Goal: Task Accomplishment & Management: Use online tool/utility

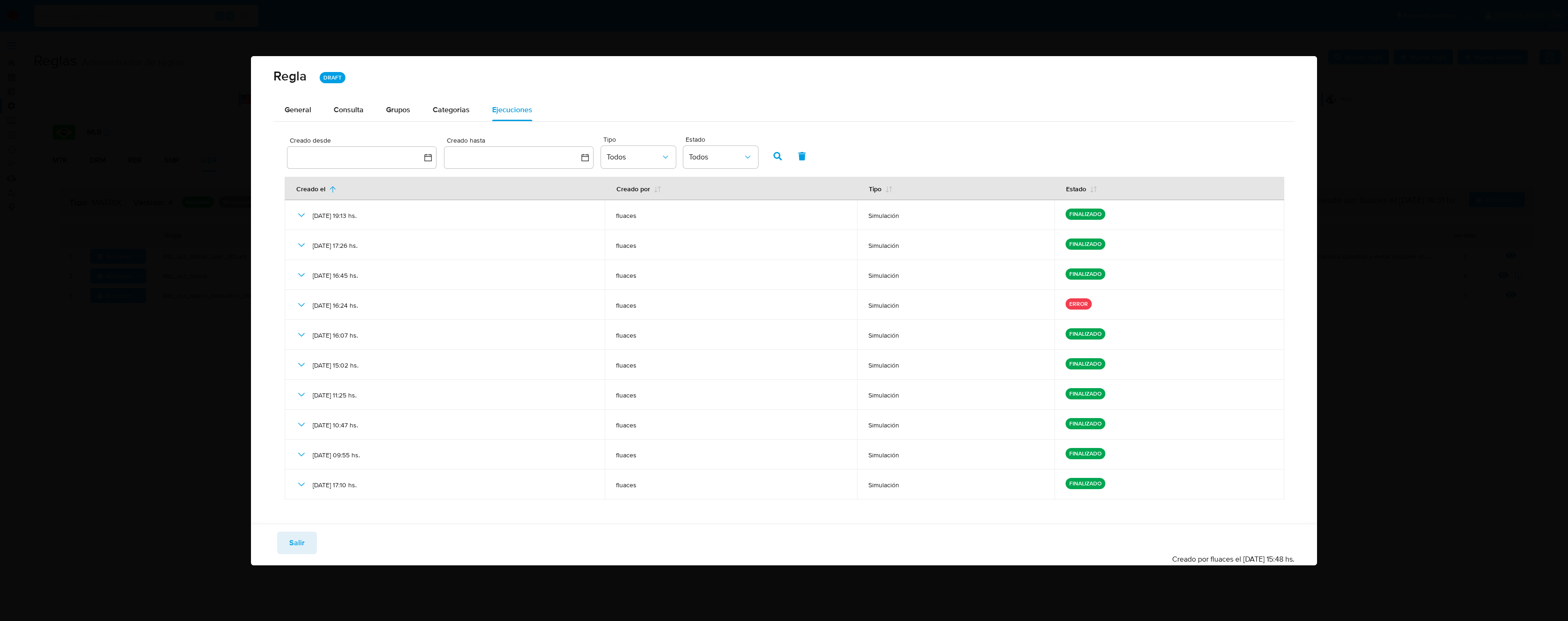
drag, startPoint x: 1523, startPoint y: 146, endPoint x: 1545, endPoint y: 147, distance: 22.0
click at [1524, 145] on div "Regla DRAFT General Consulta Parametros Grupos Categorias Ejecuciones Creado de…" at bounding box center [784, 310] width 1568 height 621
click at [1413, 202] on div "Regla DRAFT General Consulta Parametros Grupos Categorias Ejecuciones Creado de…" at bounding box center [784, 310] width 1568 height 621
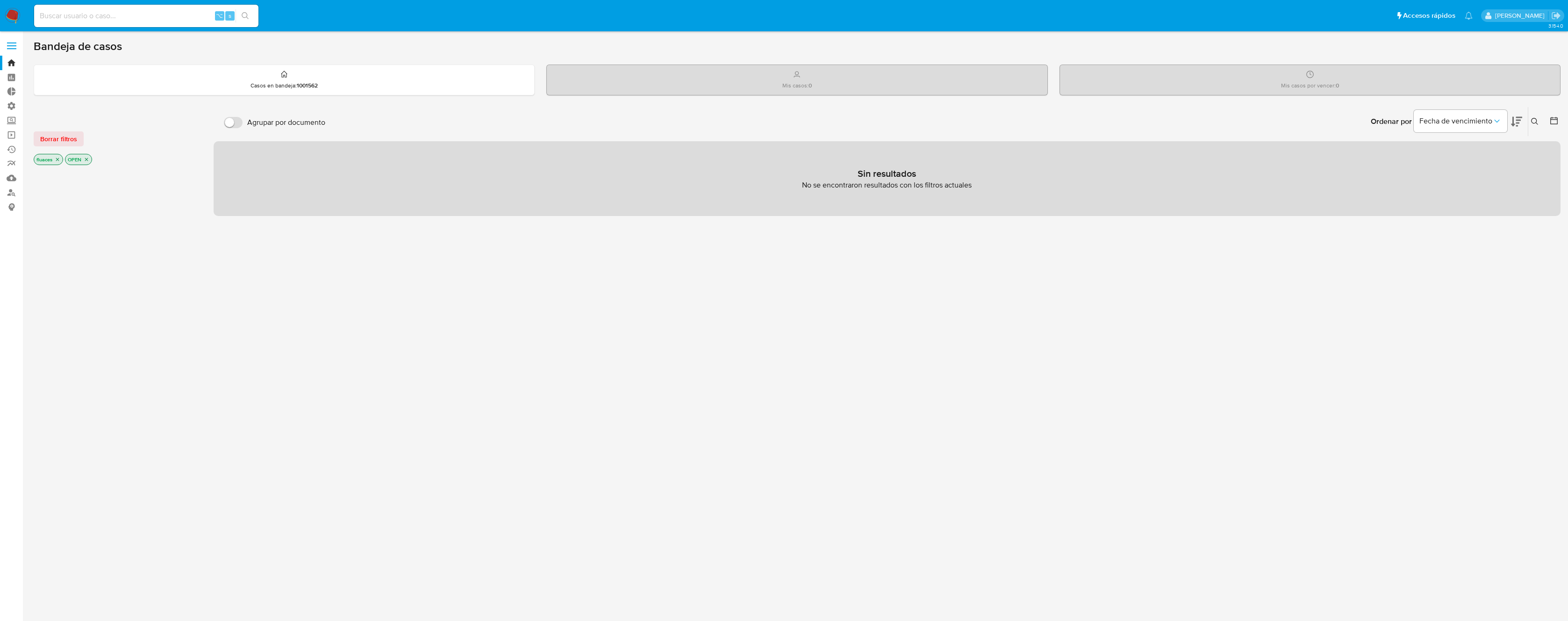
click at [9, 48] on span at bounding box center [12, 49] width 9 height 1
click at [0, 0] on input "checkbox" at bounding box center [0, 0] width 0 height 0
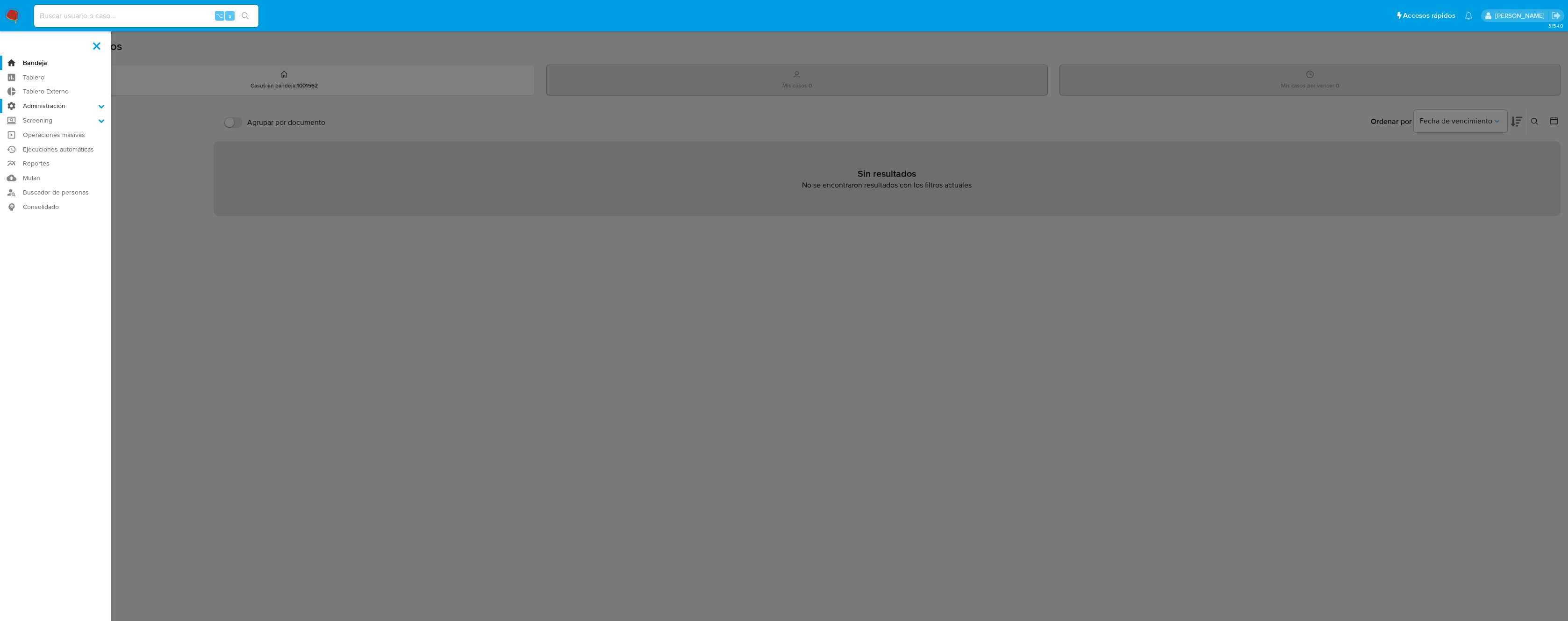
click at [47, 106] on label "Administración" at bounding box center [55, 106] width 111 height 15
click at [0, 0] on input "Administración" at bounding box center [0, 0] width 0 height 0
click at [44, 116] on link "Reglas" at bounding box center [55, 119] width 111 height 12
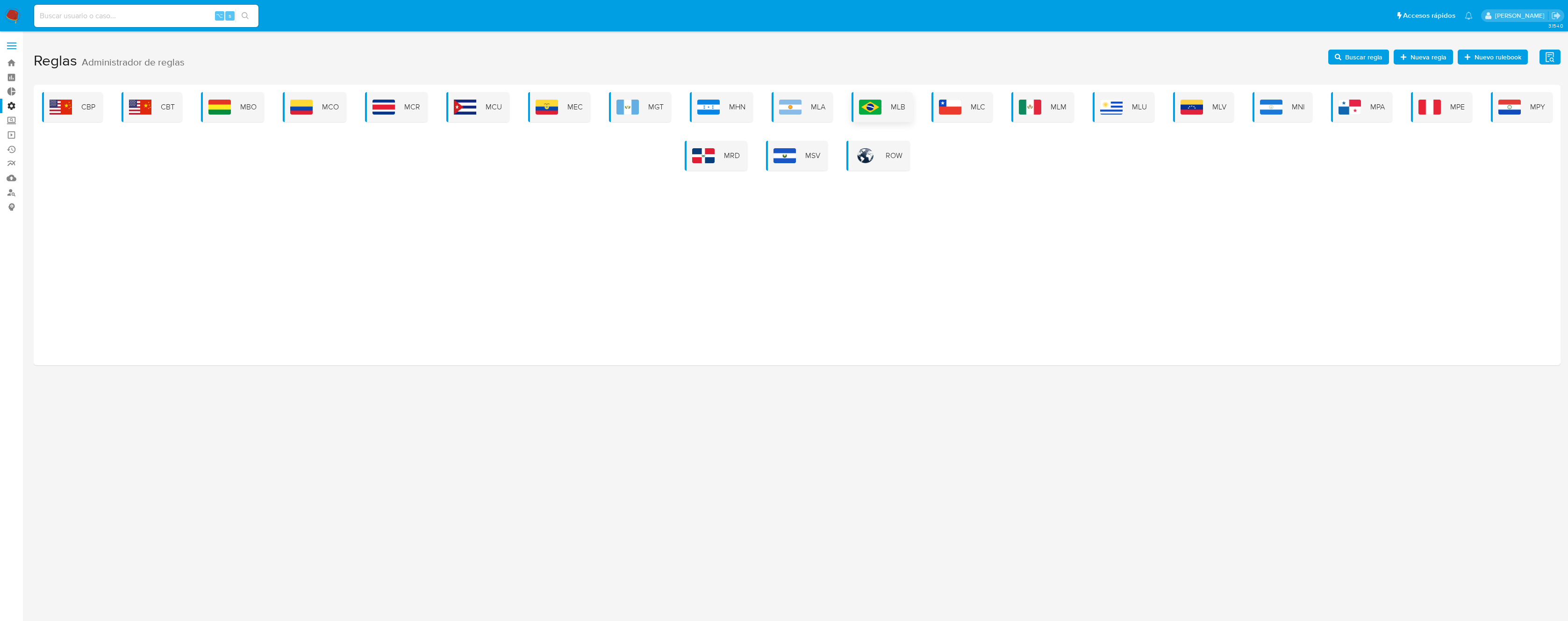
click at [883, 110] on div "MLB" at bounding box center [882, 107] width 61 height 30
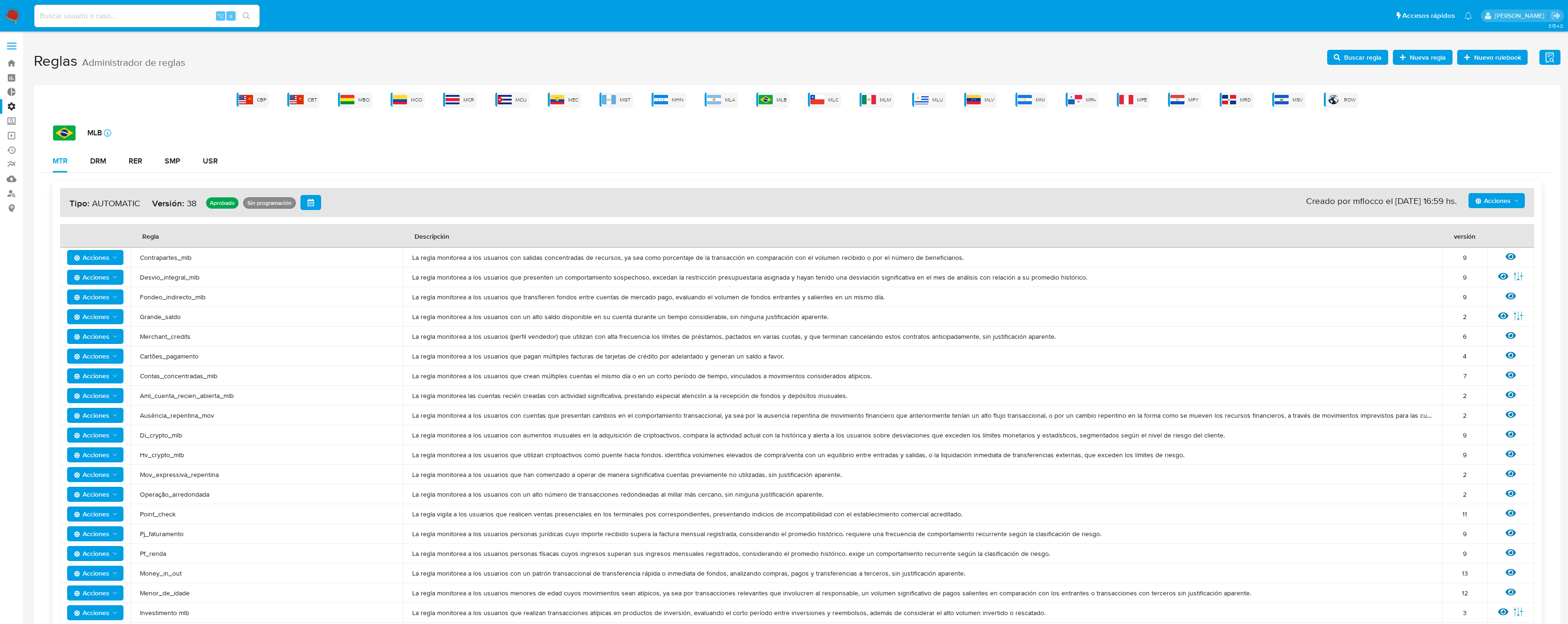
click at [1367, 57] on span "Buscar regla" at bounding box center [1363, 57] width 37 height 15
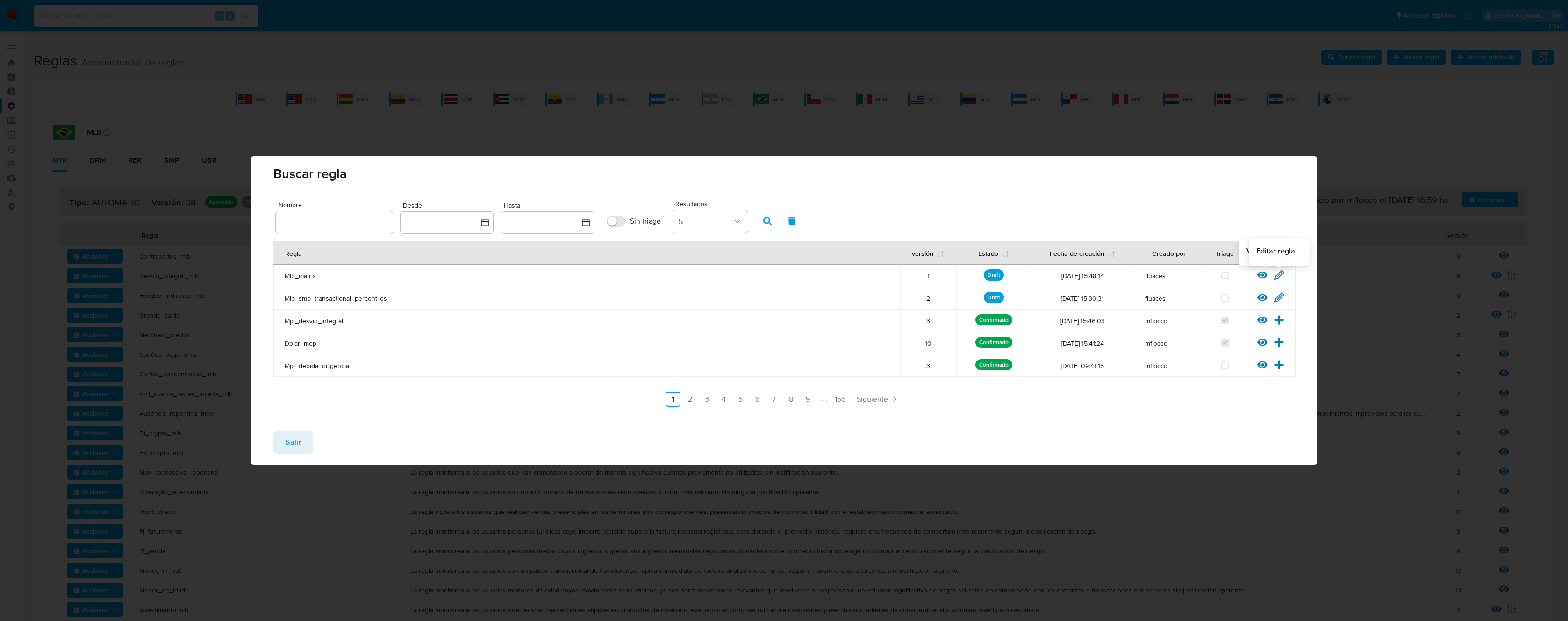
click at [1278, 276] on icon at bounding box center [1279, 275] width 10 height 10
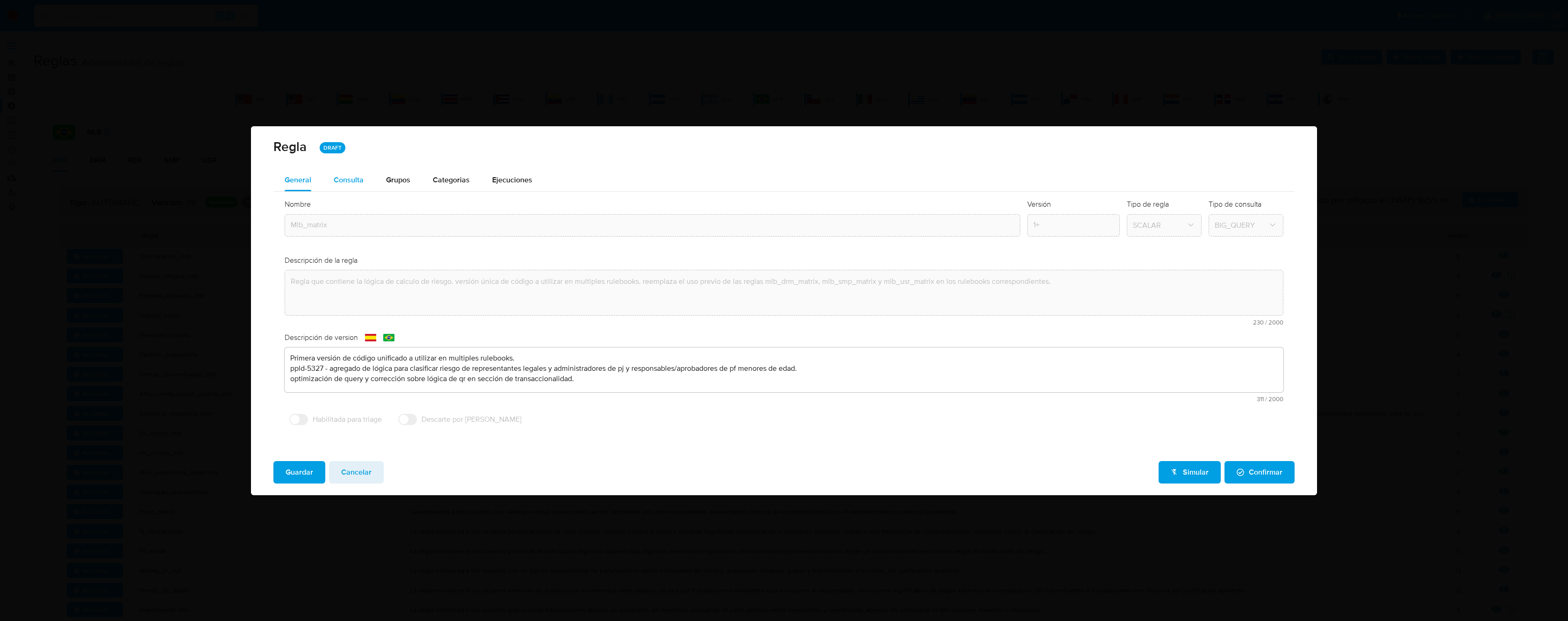
click at [343, 184] on div "Consulta" at bounding box center [348, 180] width 30 height 23
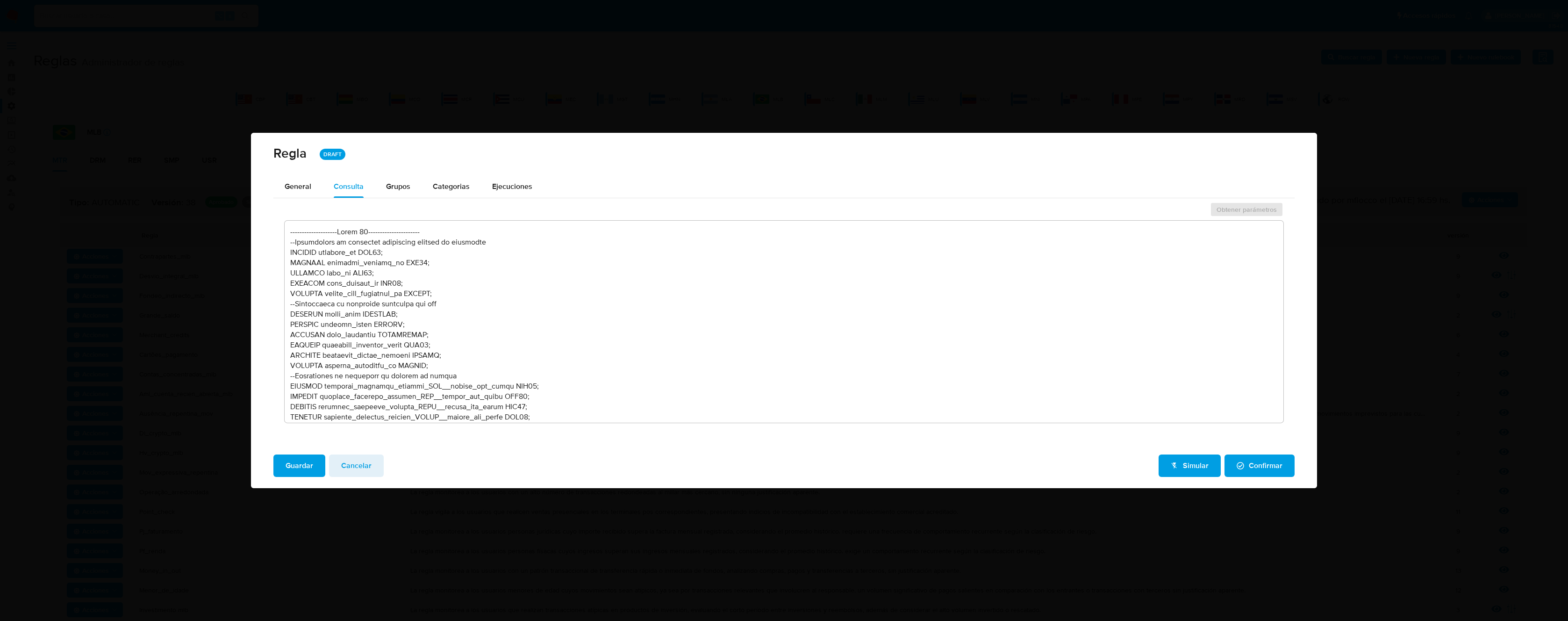
click at [449, 300] on textarea at bounding box center [784, 321] width 999 height 202
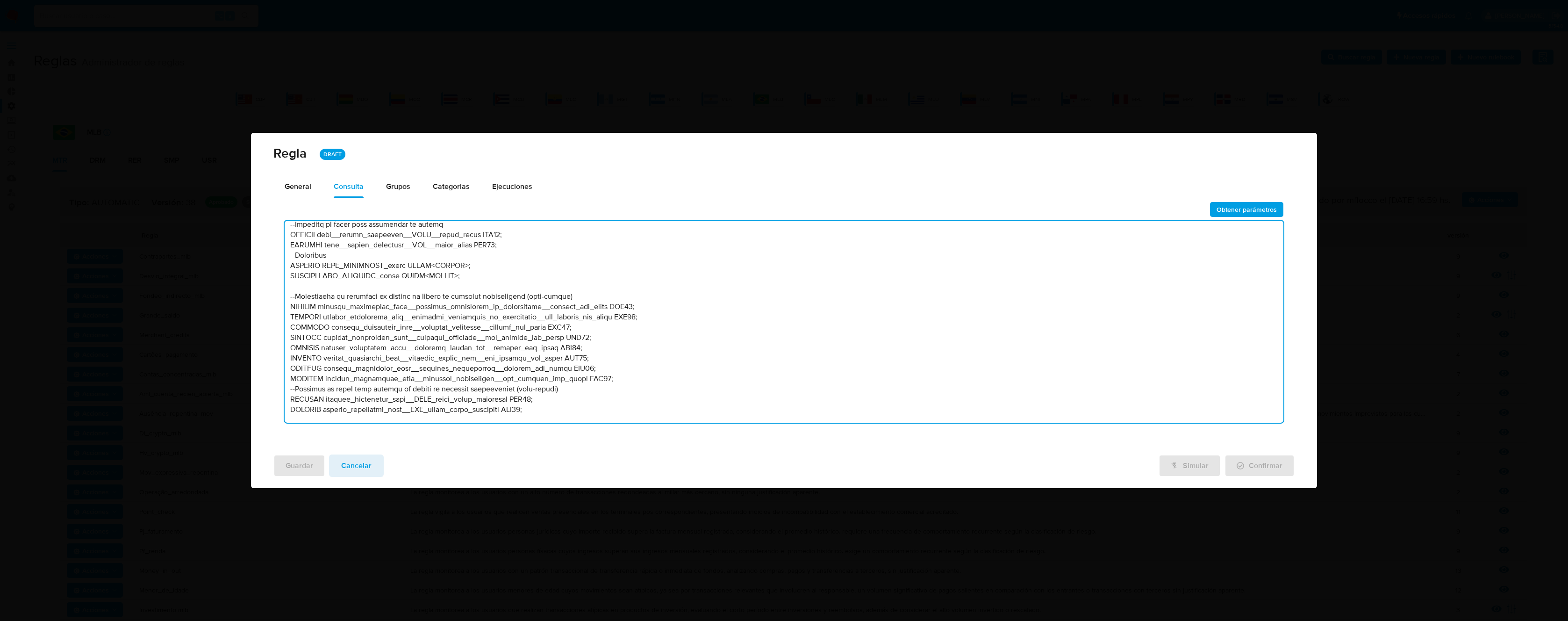
scroll to position [337, 0]
type textarea "--------------------Stage 00---------------------- --Declaración de variables n…"
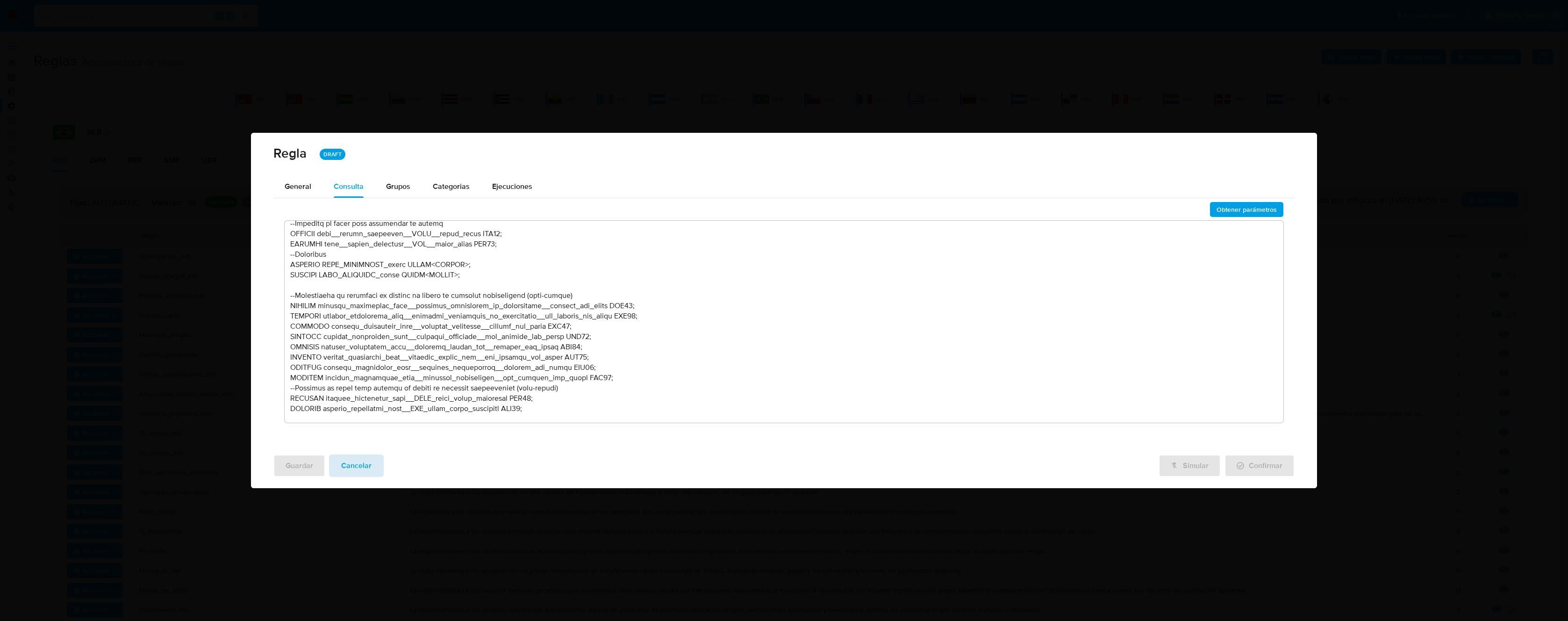
click at [354, 463] on span "Cancelar" at bounding box center [357, 466] width 30 height 21
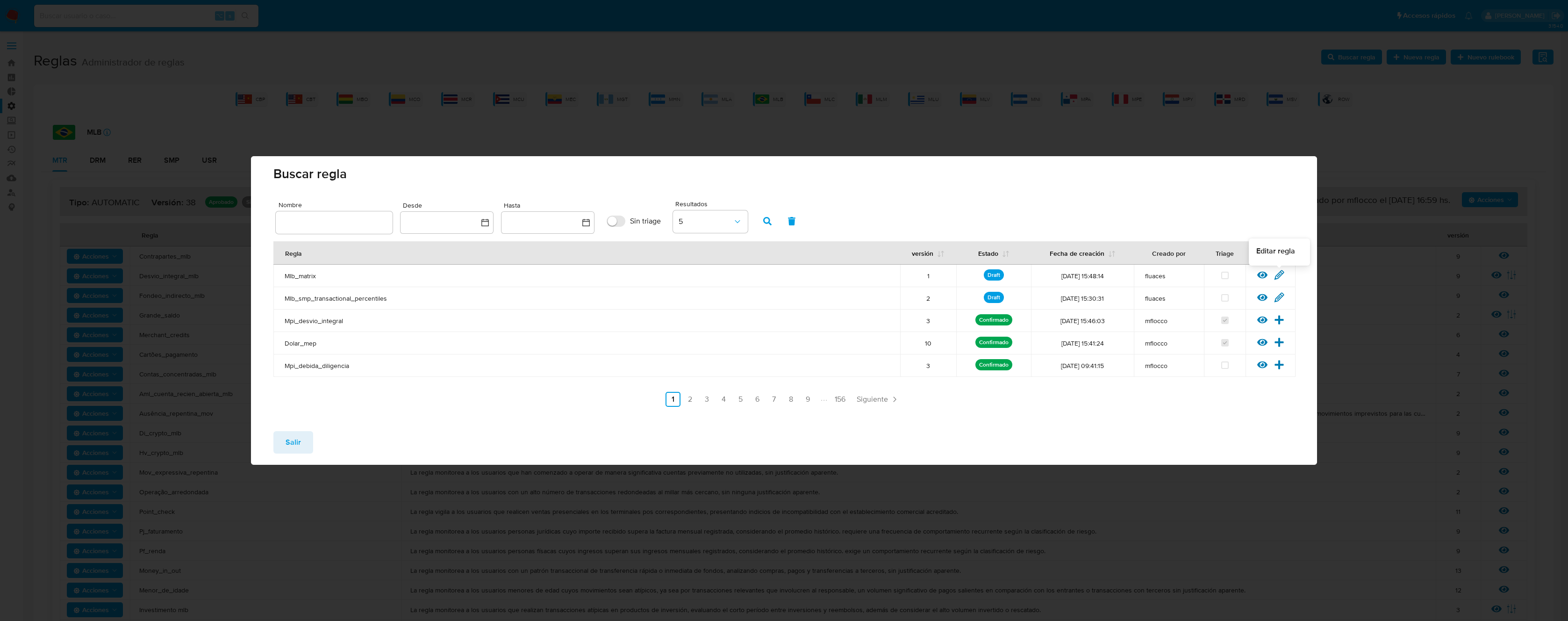
click at [1279, 276] on icon at bounding box center [1279, 275] width 9 height 9
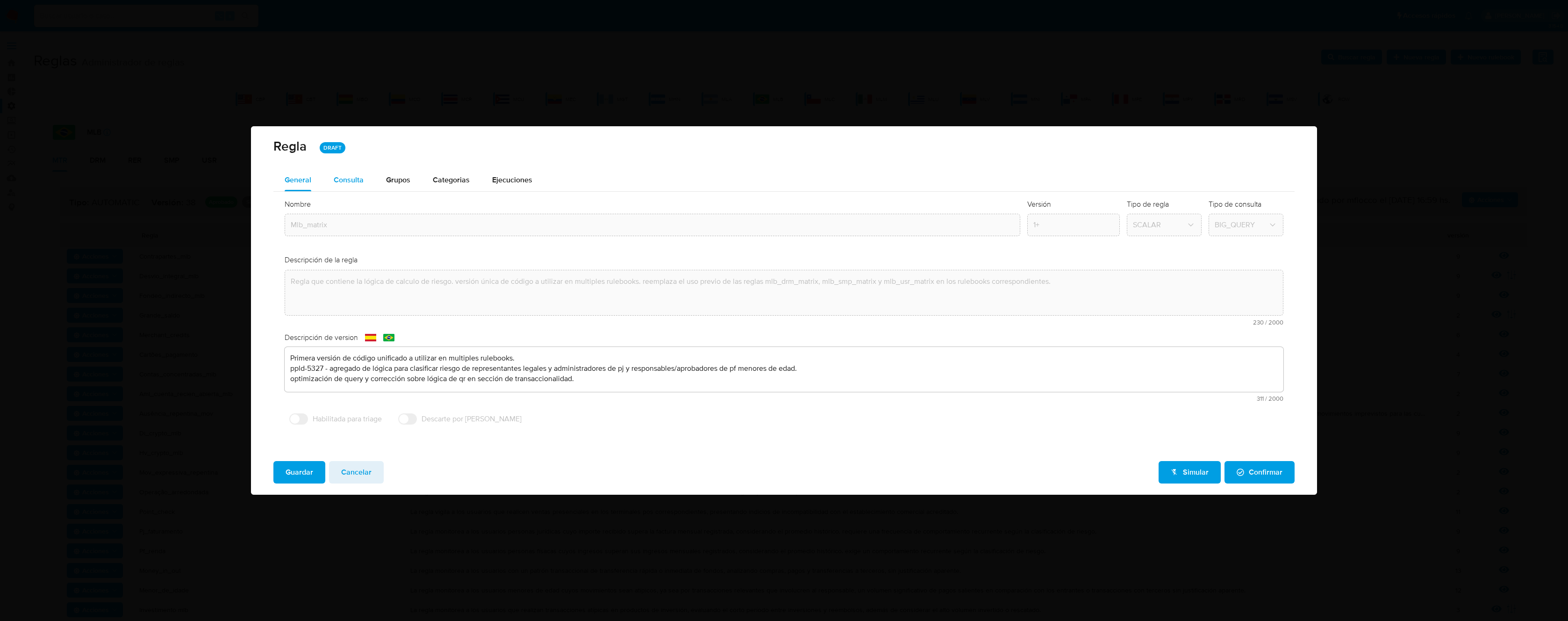
click at [352, 185] on div "Consulta" at bounding box center [348, 180] width 30 height 23
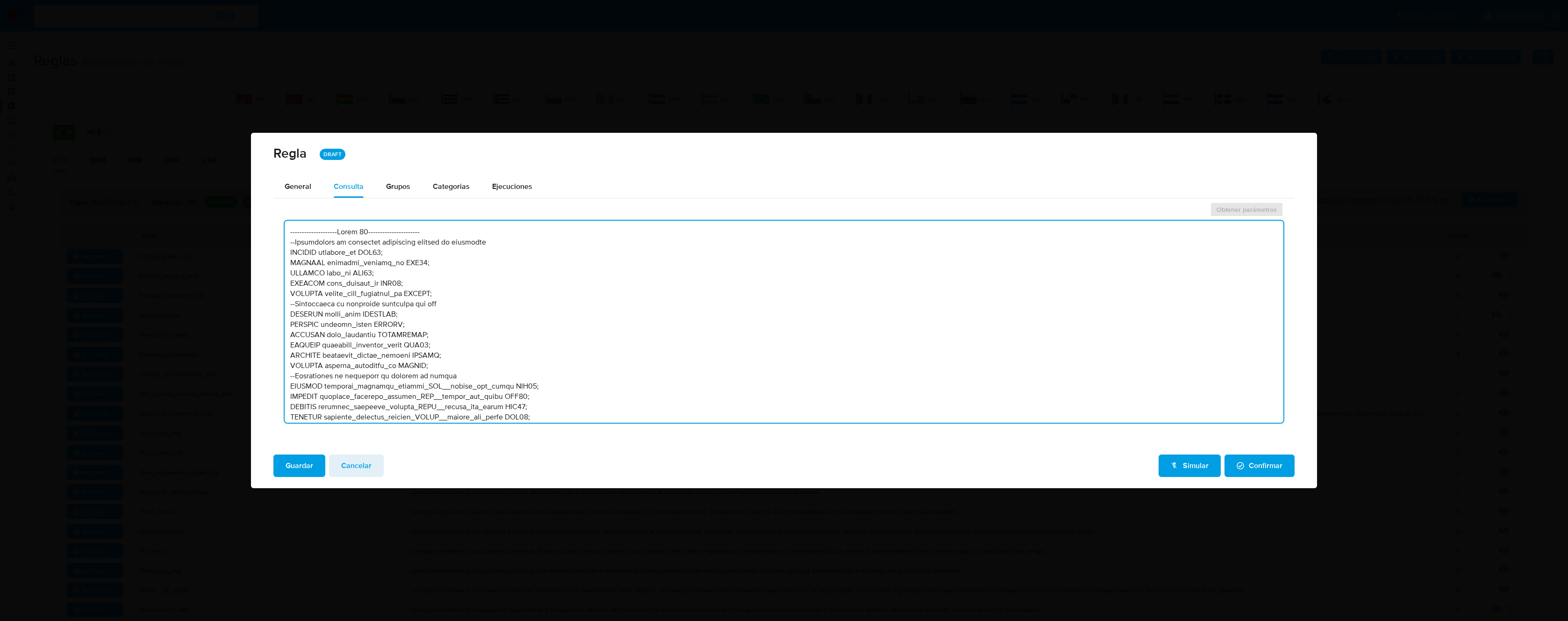
drag, startPoint x: 471, startPoint y: 292, endPoint x: 223, endPoint y: 289, distance: 248.0
click at [223, 289] on div "Regla DRAFT General Consulta Parametros Grupos Categorias Ejecuciones Obtener p…" at bounding box center [784, 310] width 1568 height 621
drag, startPoint x: 432, startPoint y: 293, endPoint x: 245, endPoint y: 295, distance: 187.0
click at [245, 295] on div "Regla DRAFT General Consulta Parametros Grupos Categorias Ejecuciones Obtener p…" at bounding box center [784, 310] width 1568 height 621
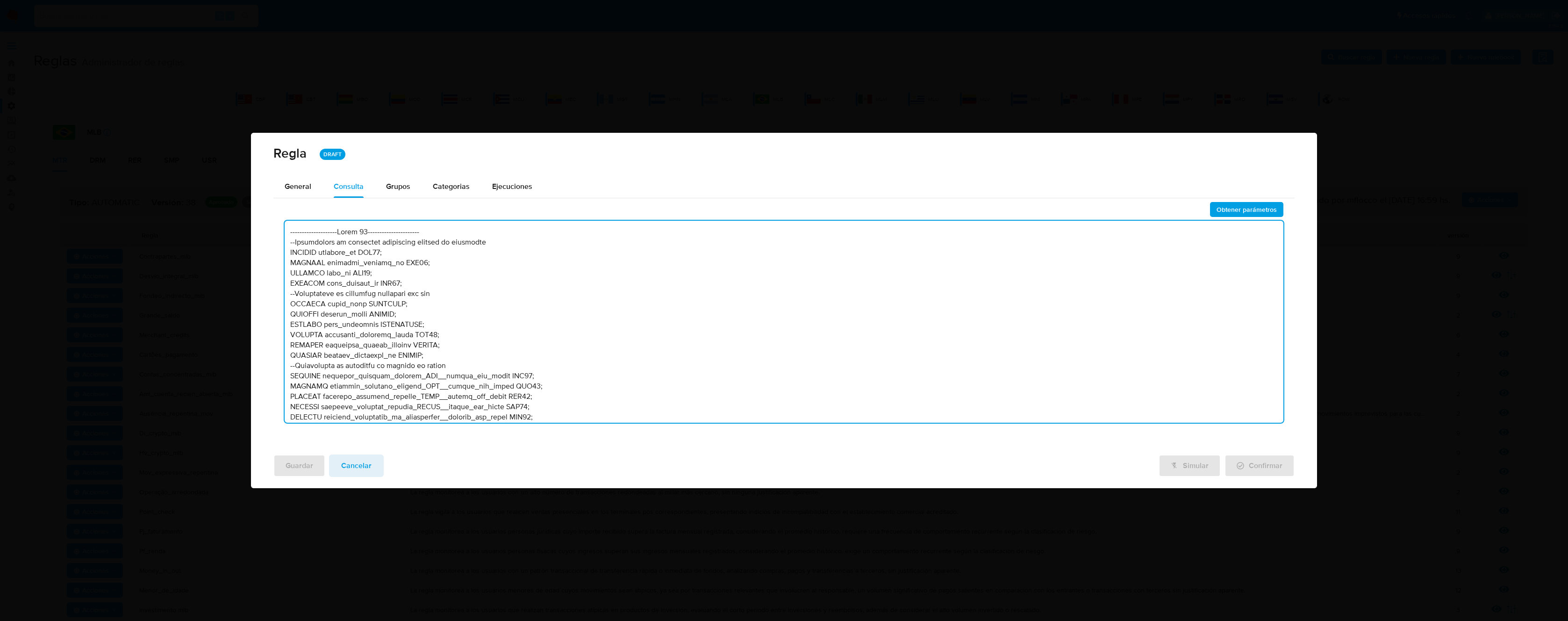
click at [463, 357] on textarea at bounding box center [784, 321] width 999 height 202
click at [651, 223] on textarea at bounding box center [784, 321] width 999 height 202
click at [571, 289] on textarea at bounding box center [784, 321] width 999 height 202
paste textarea "--------------------Stage 00---------------------- --Declaración de variables n…"
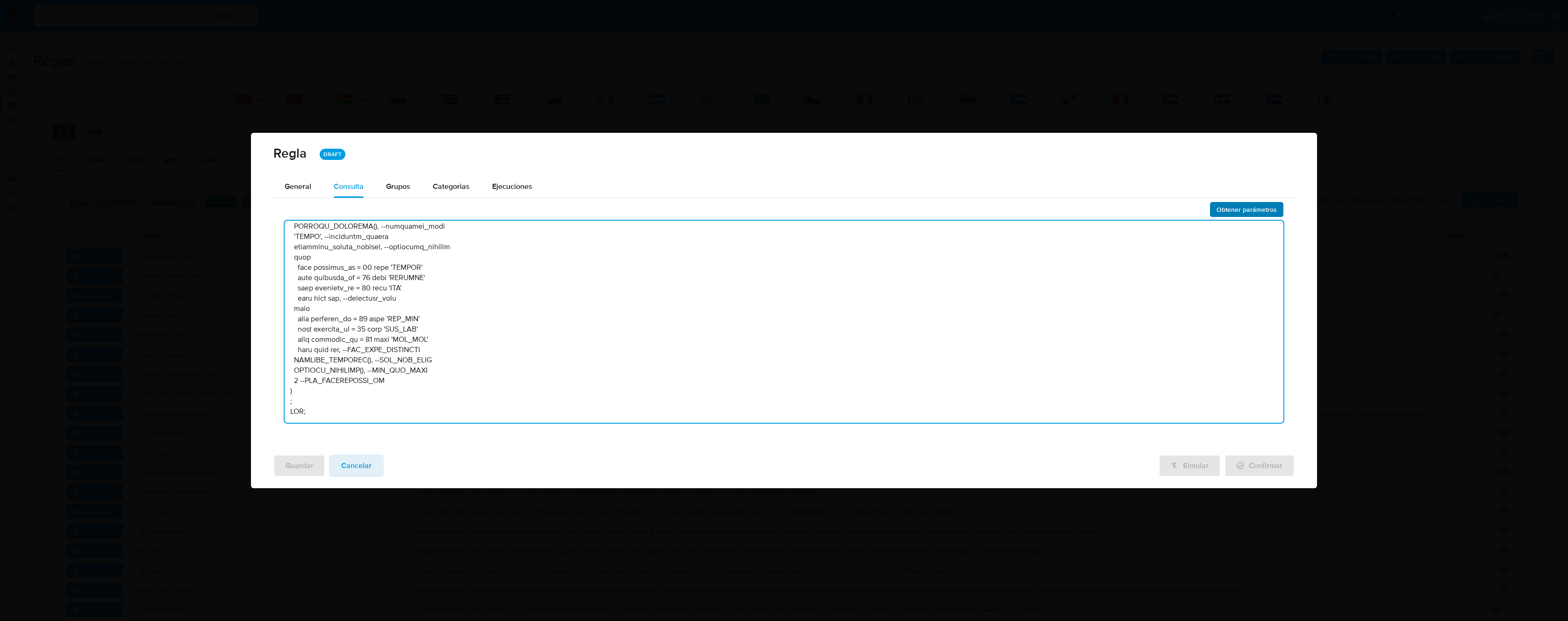
type textarea "--------------------Stage 00---------------------- --Declaración de variables n…"
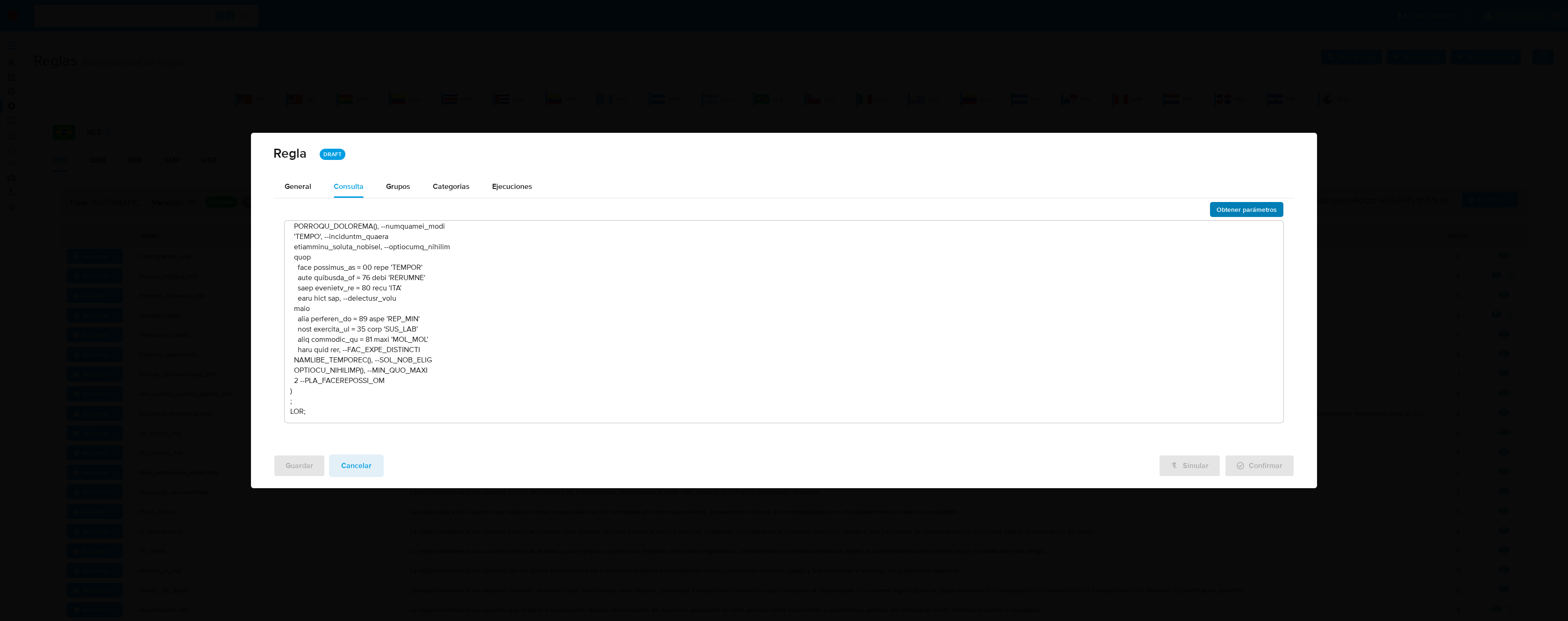
click at [1231, 205] on span "Obtener parámetros" at bounding box center [1247, 209] width 60 height 13
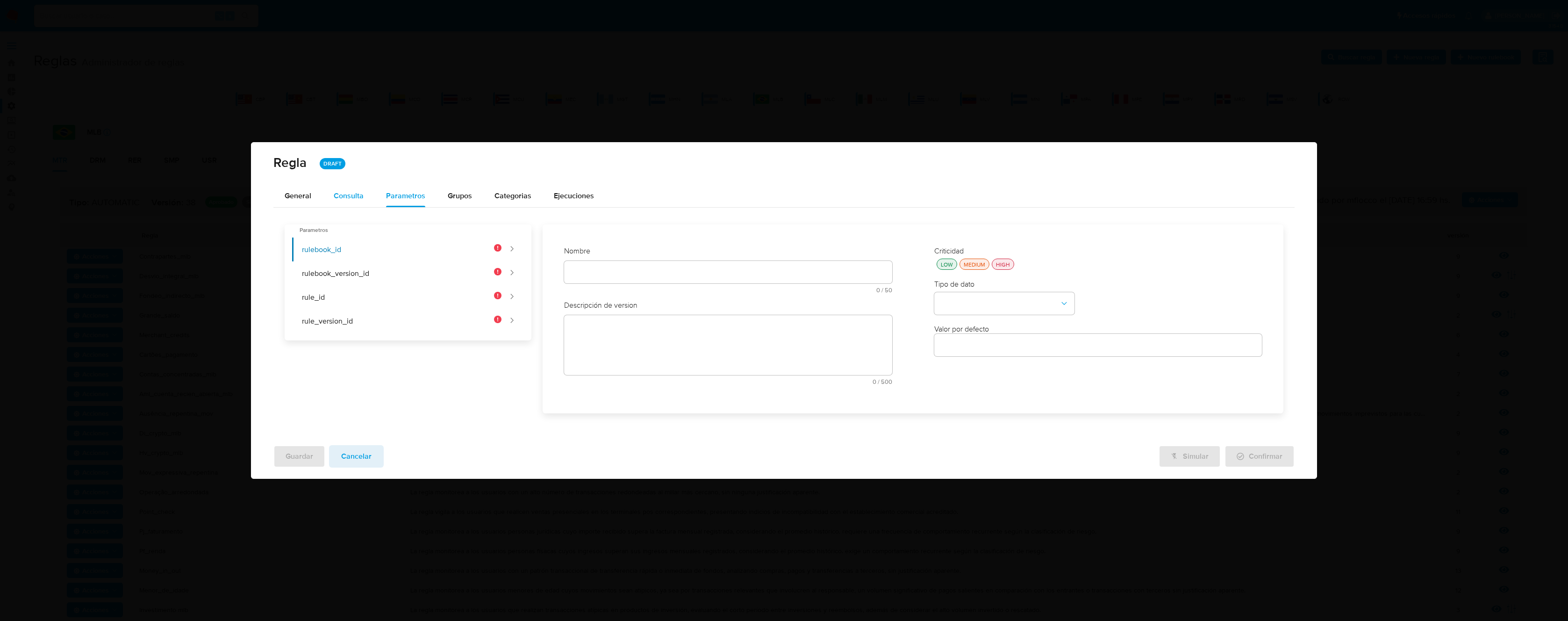
click at [357, 195] on span "Consulta" at bounding box center [348, 195] width 30 height 11
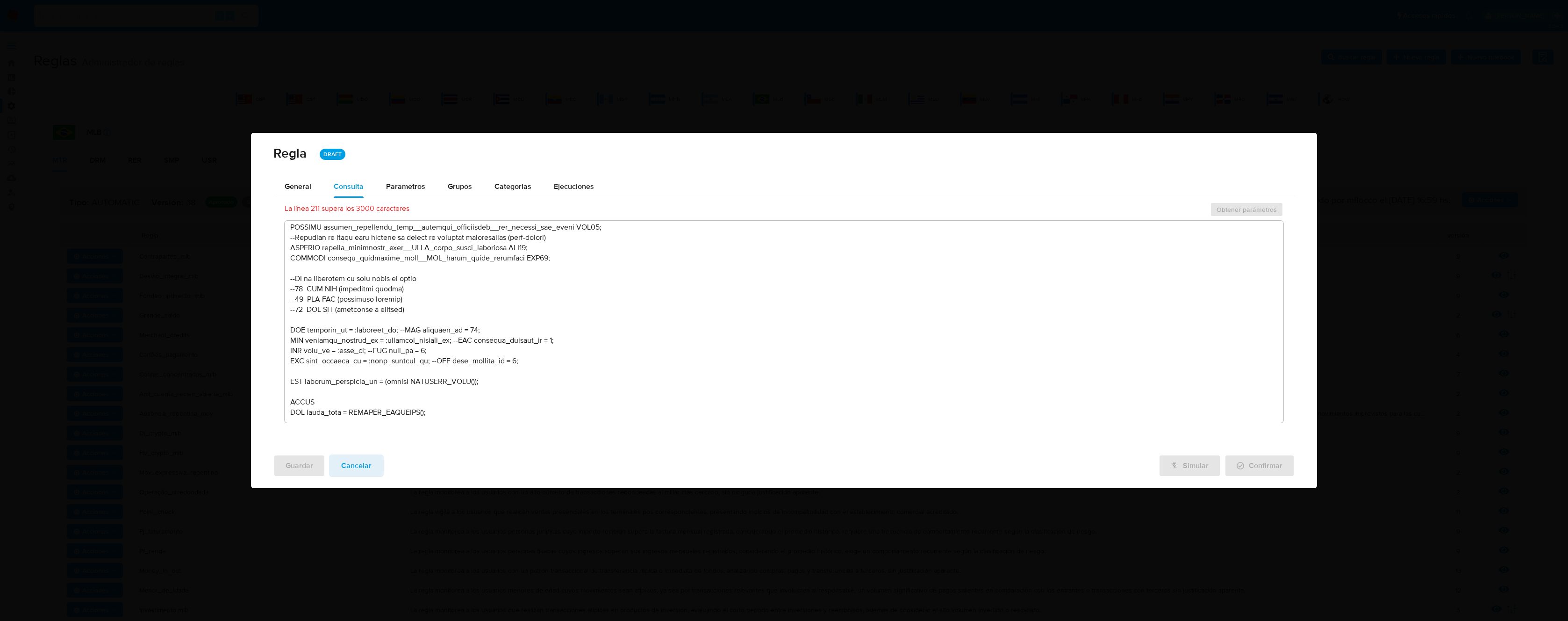
scroll to position [500, 0]
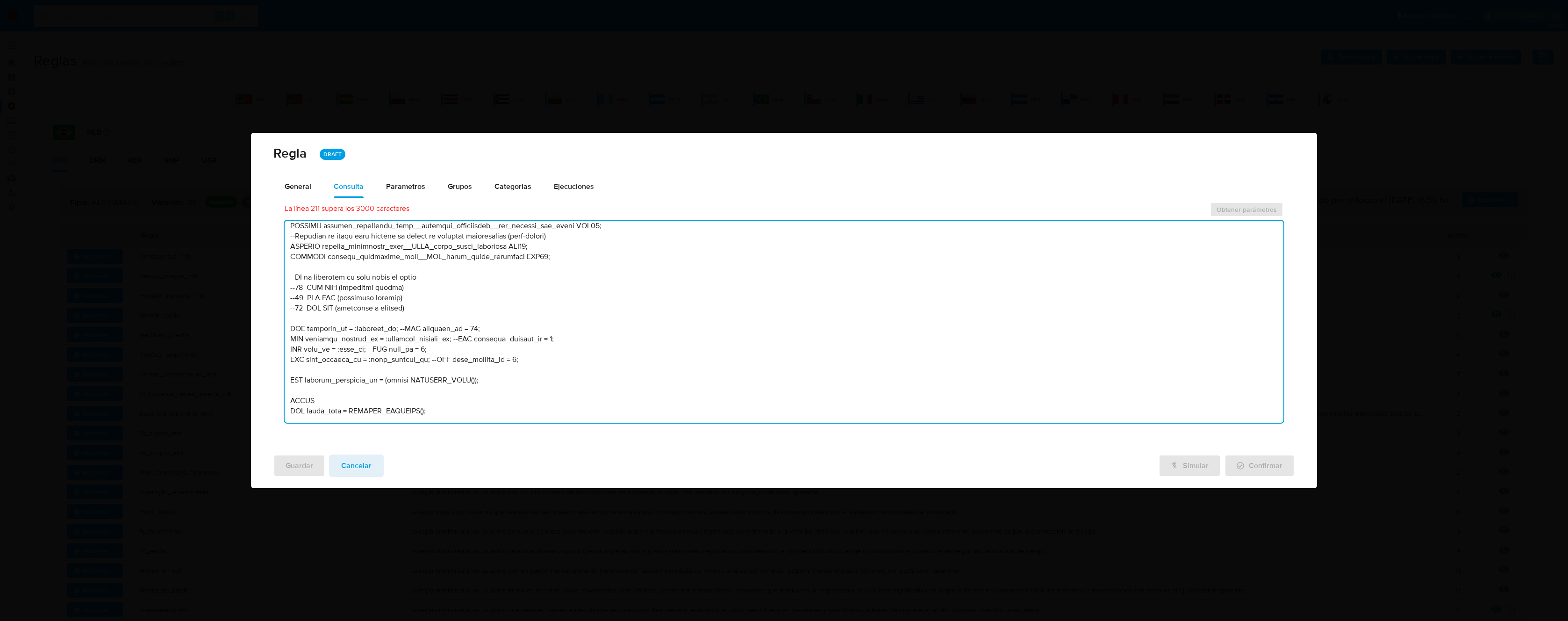
click at [403, 350] on textarea at bounding box center [784, 321] width 999 height 202
drag, startPoint x: 456, startPoint y: 359, endPoint x: 268, endPoint y: 360, distance: 188.0
click at [268, 360] on div "General Consulta Parametros Grupos Categorias Ejecuciones La línea 211 supera l…" at bounding box center [783, 311] width 1066 height 272
drag, startPoint x: 366, startPoint y: 370, endPoint x: 268, endPoint y: 370, distance: 98.0
click at [268, 370] on div "General Consulta Parametros Grupos Categorias Ejecuciones La línea 211 supera l…" at bounding box center [783, 311] width 1066 height 272
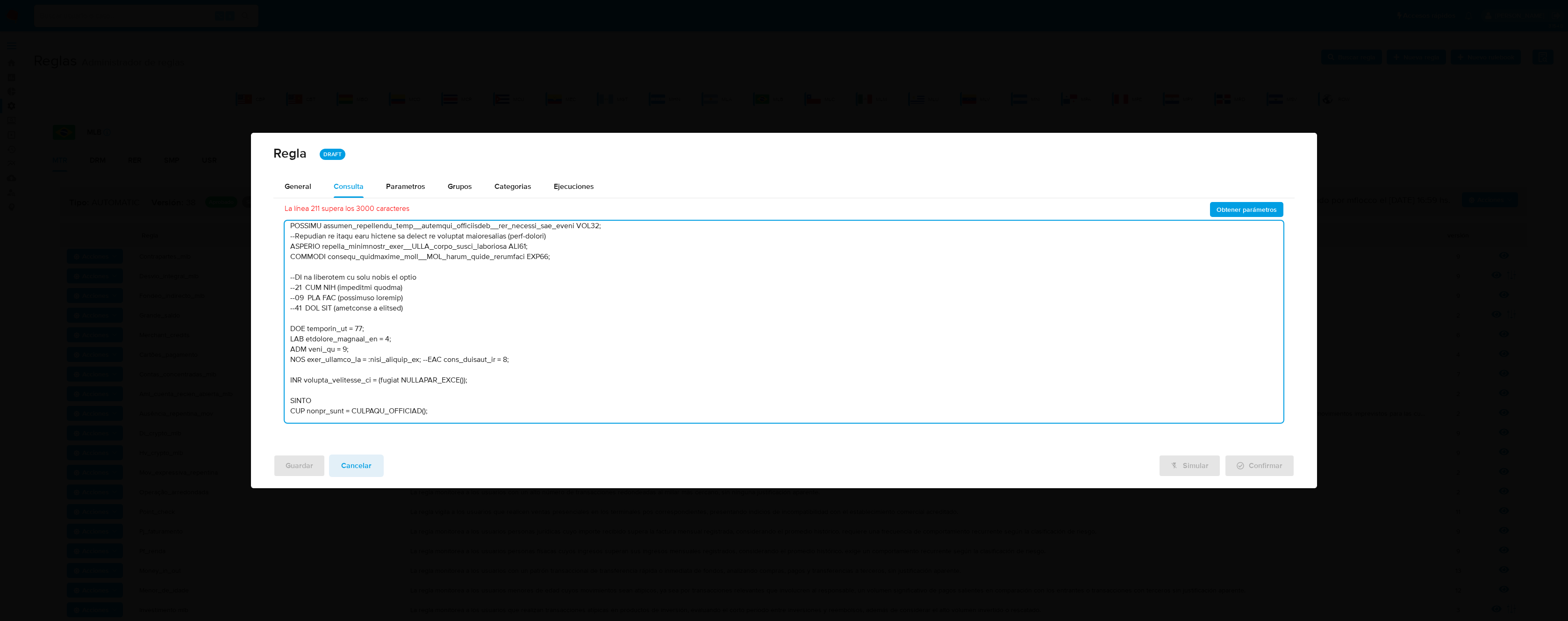
drag, startPoint x: 424, startPoint y: 379, endPoint x: 273, endPoint y: 381, distance: 151.0
click at [273, 381] on div "La línea 211 supera los 3000 caracteres Obtener parámetros" at bounding box center [784, 315] width 1021 height 230
type textarea "--------------------Stage 00---------------------- --Declaración de variables n…"
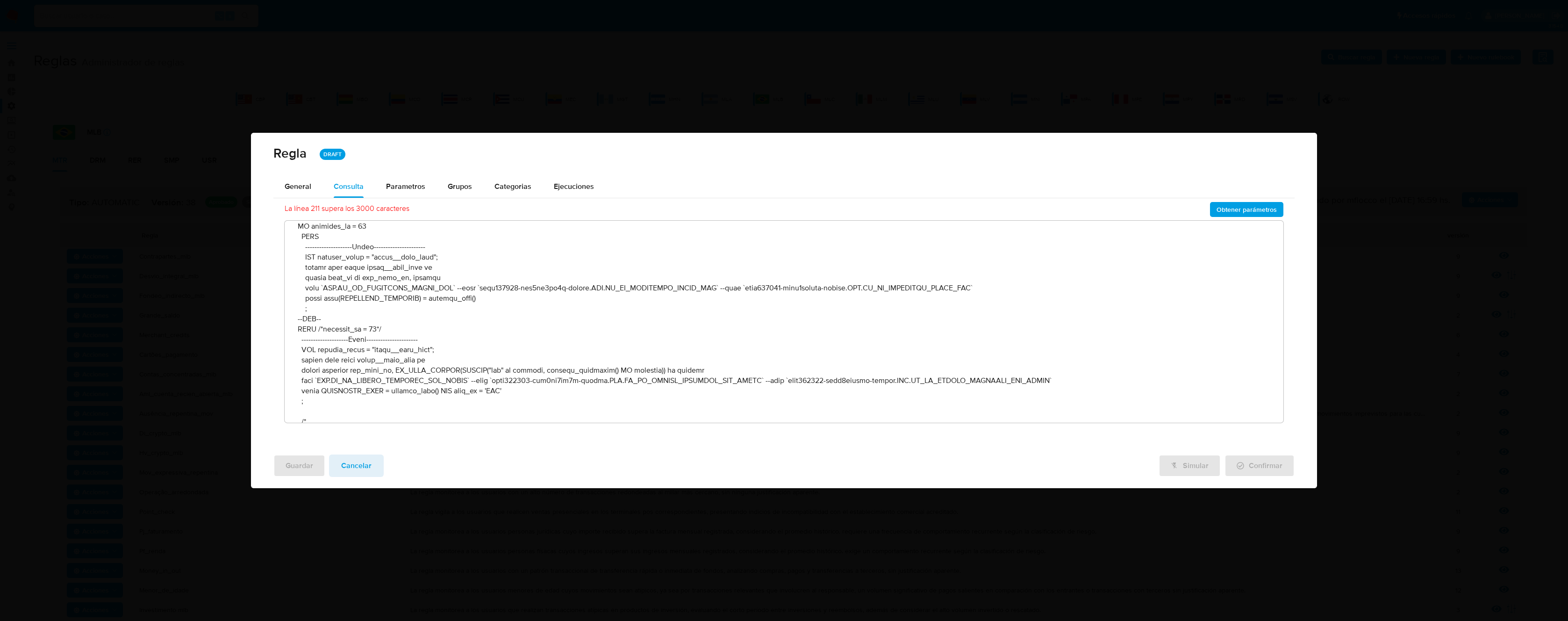
scroll to position [749, 0]
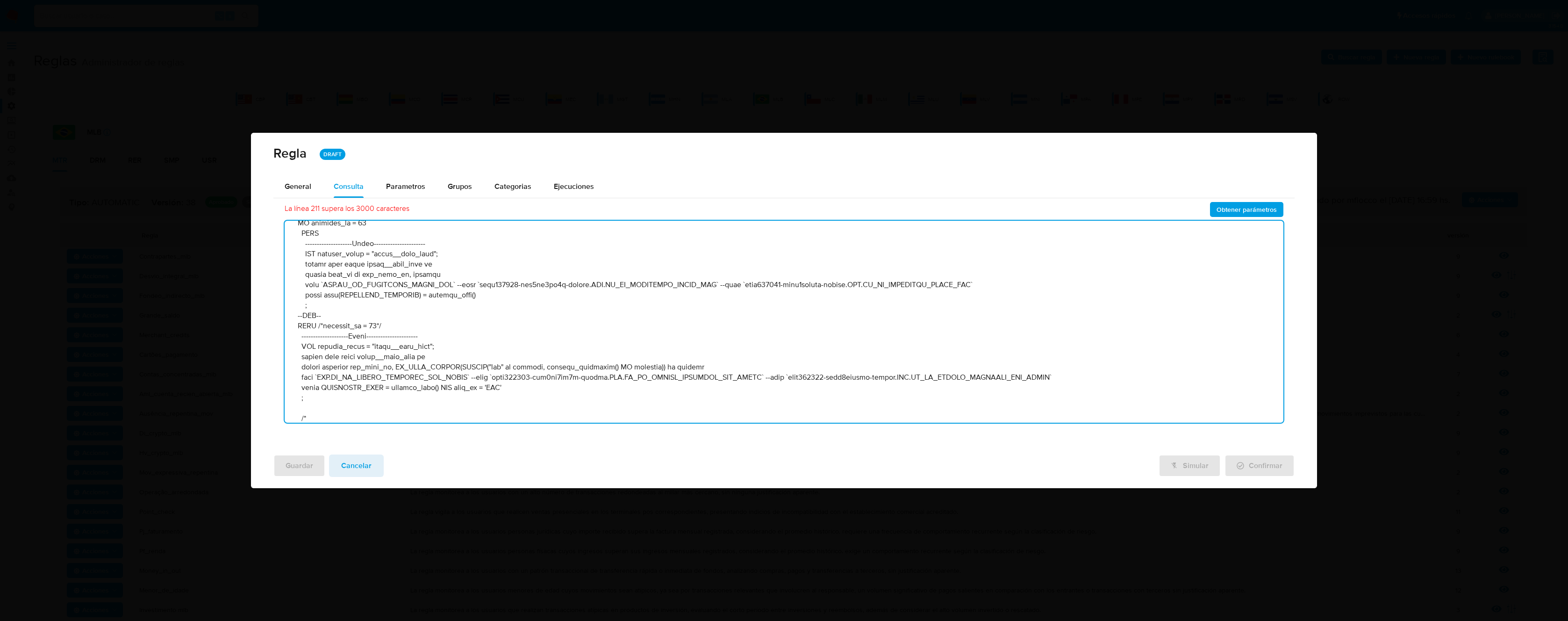
click at [492, 310] on textarea at bounding box center [784, 321] width 999 height 202
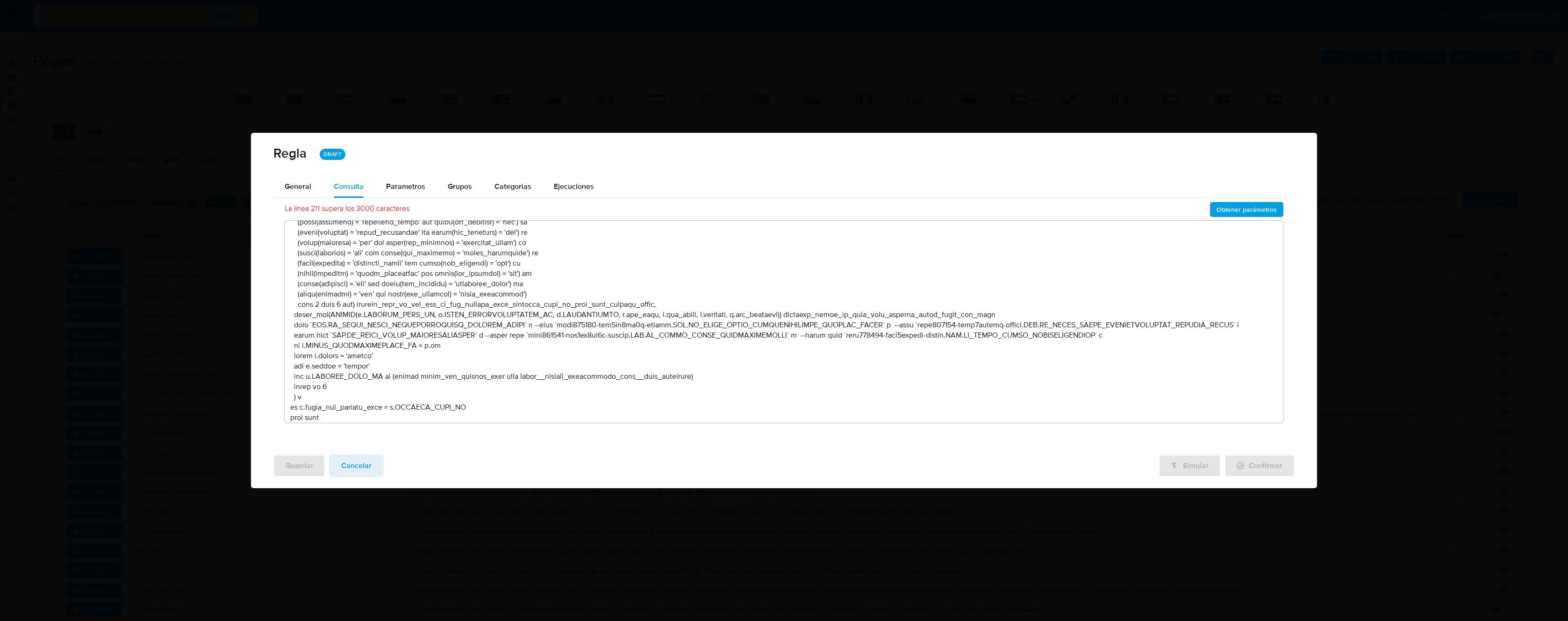
scroll to position [35571, 0]
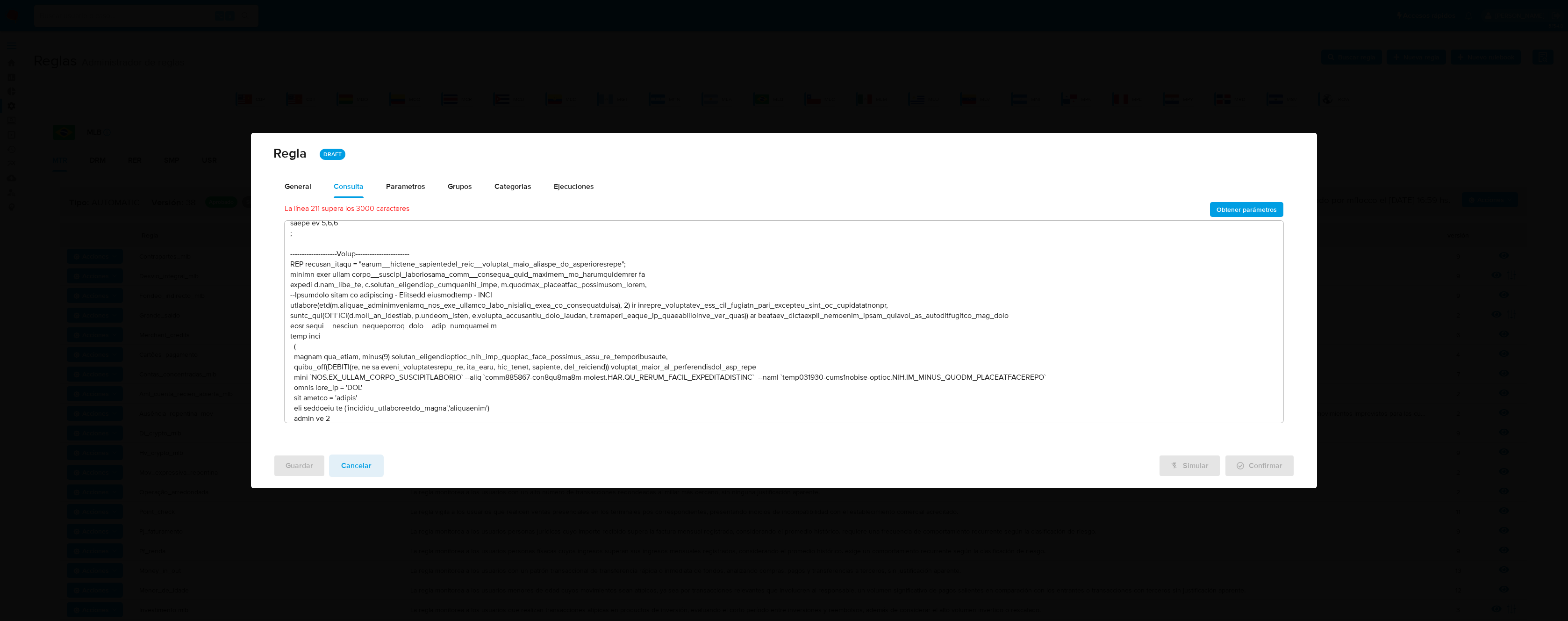
click at [1235, 209] on span "Obtener parámetros" at bounding box center [1247, 209] width 60 height 13
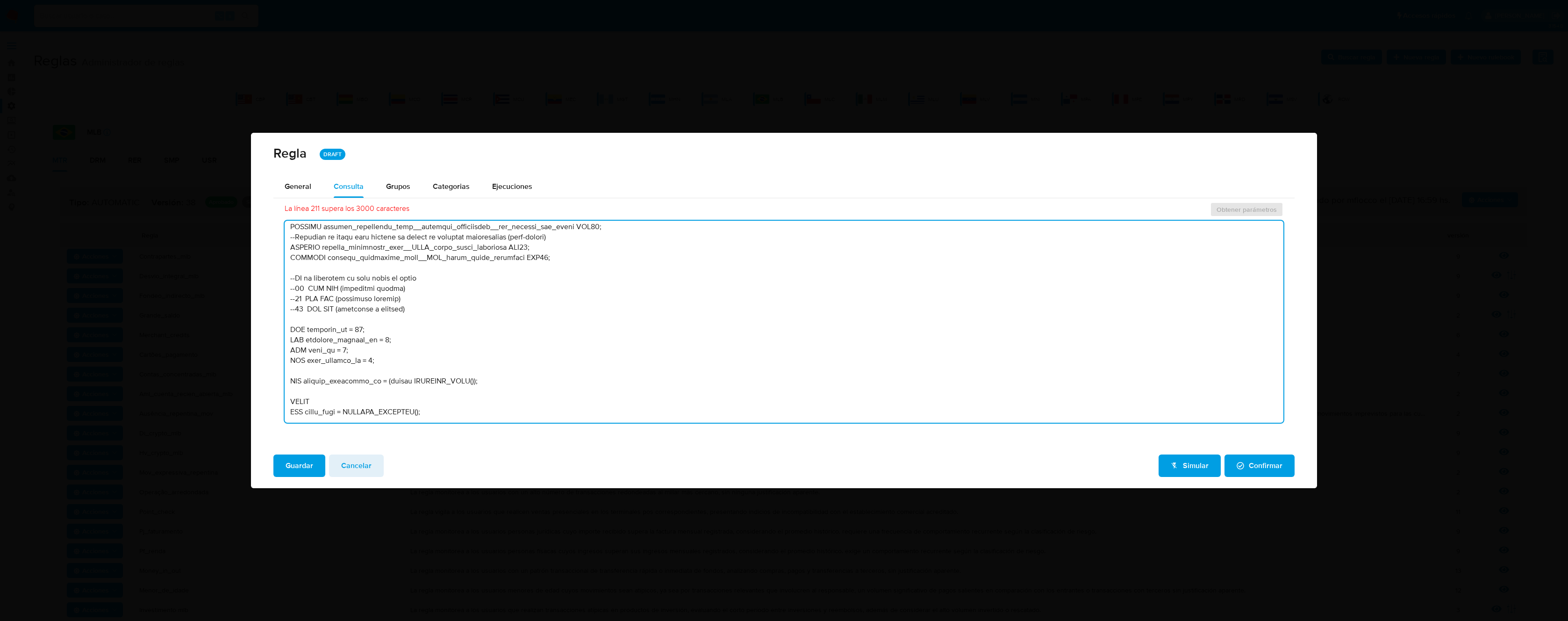
scroll to position [513, 0]
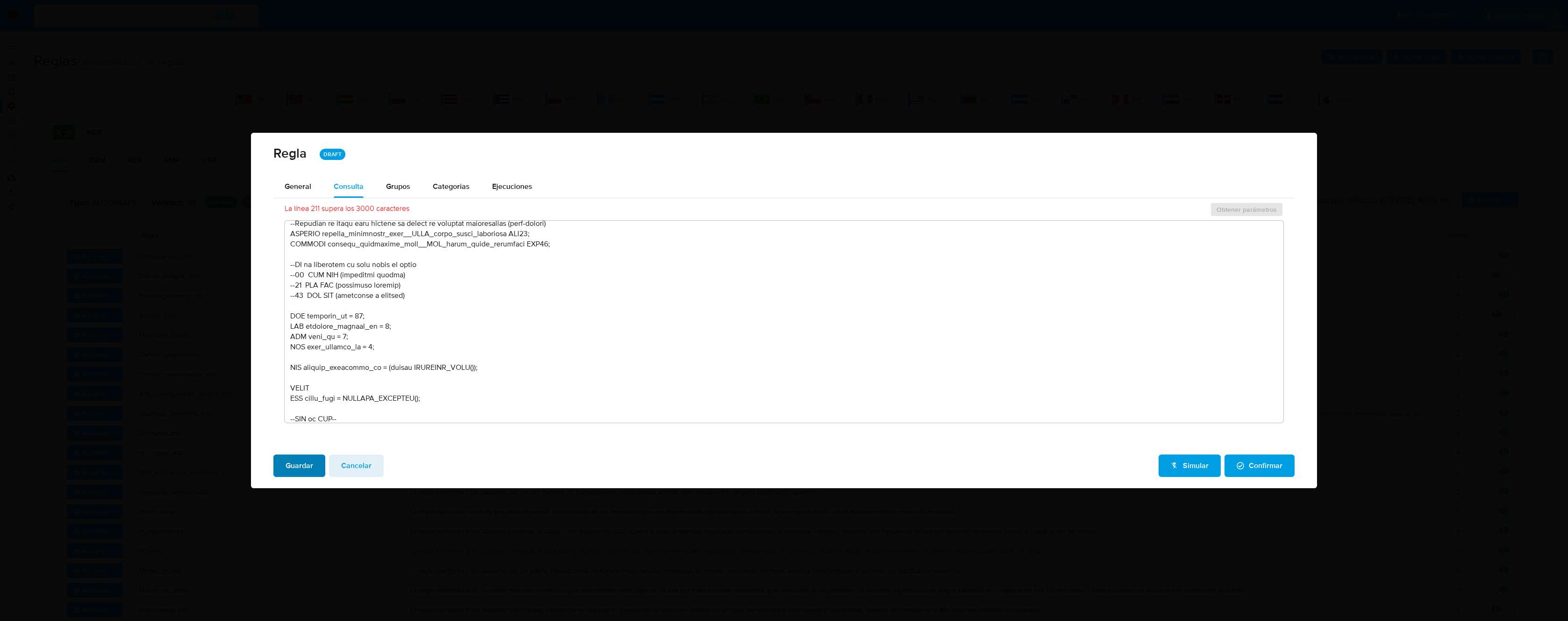
click at [292, 463] on span "Guardar" at bounding box center [299, 466] width 27 height 21
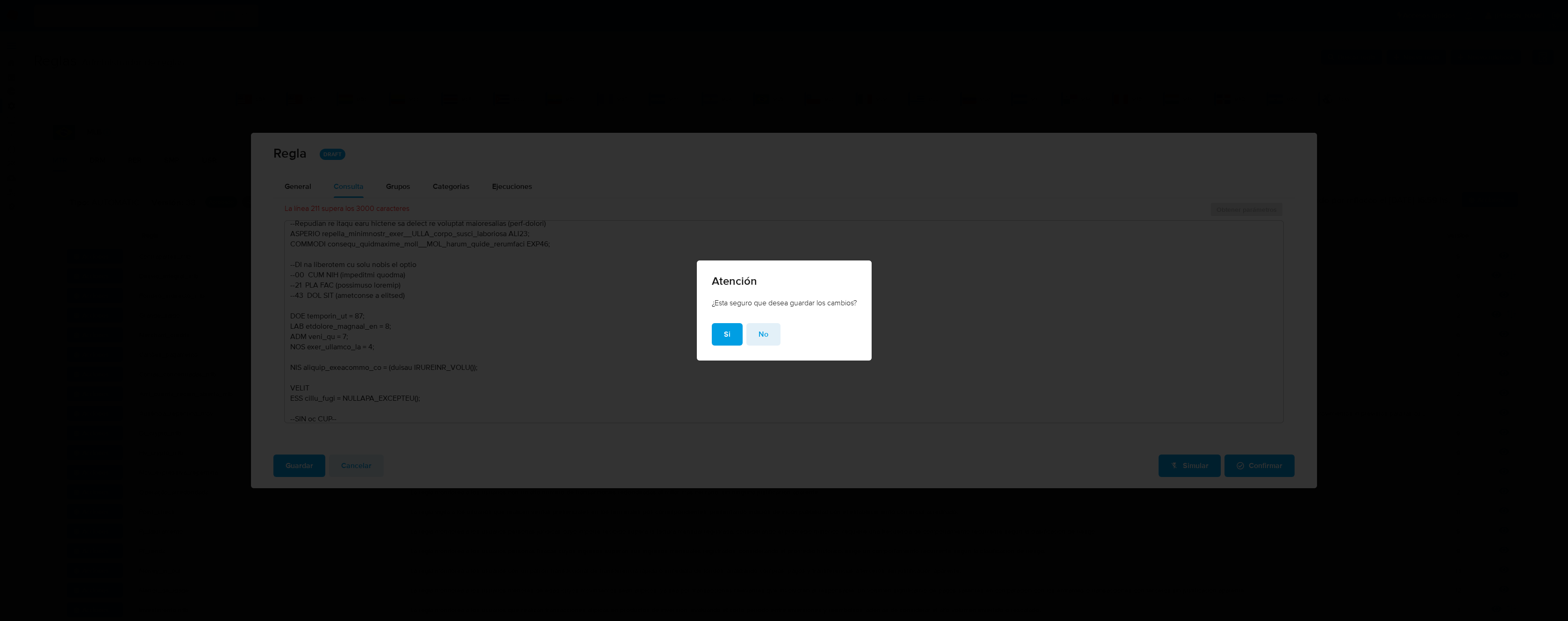
drag, startPoint x: 722, startPoint y: 335, endPoint x: 713, endPoint y: 337, distance: 9.2
click at [724, 335] on span "Si" at bounding box center [727, 334] width 7 height 21
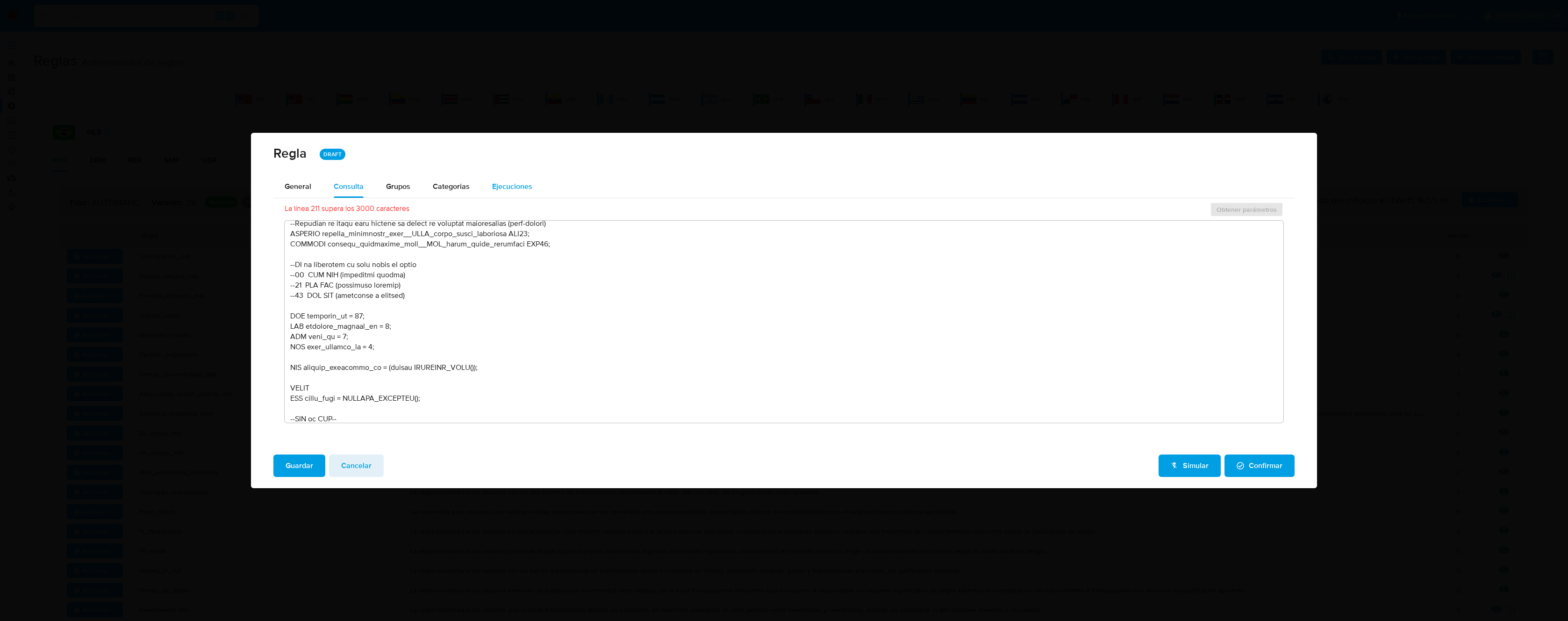
click at [505, 189] on span "Ejecuciones" at bounding box center [513, 186] width 40 height 11
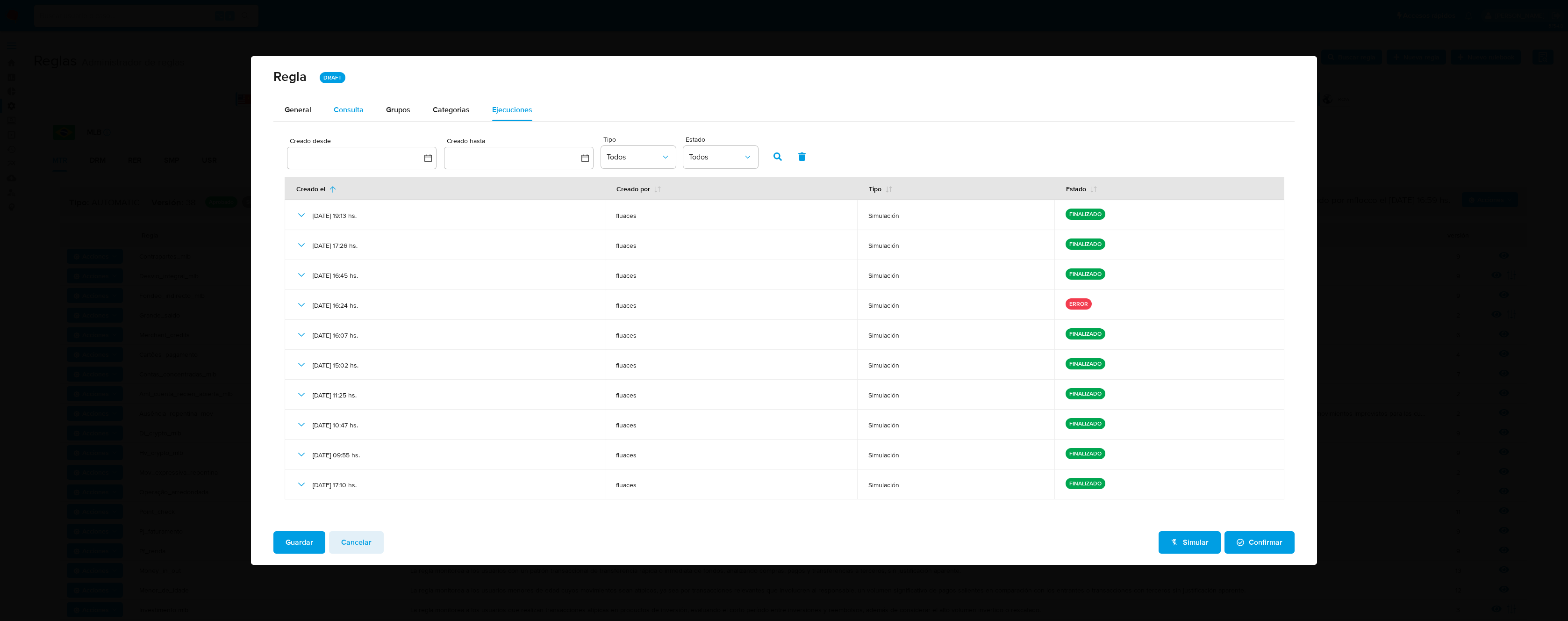
click at [354, 113] on span "Consulta" at bounding box center [348, 110] width 30 height 11
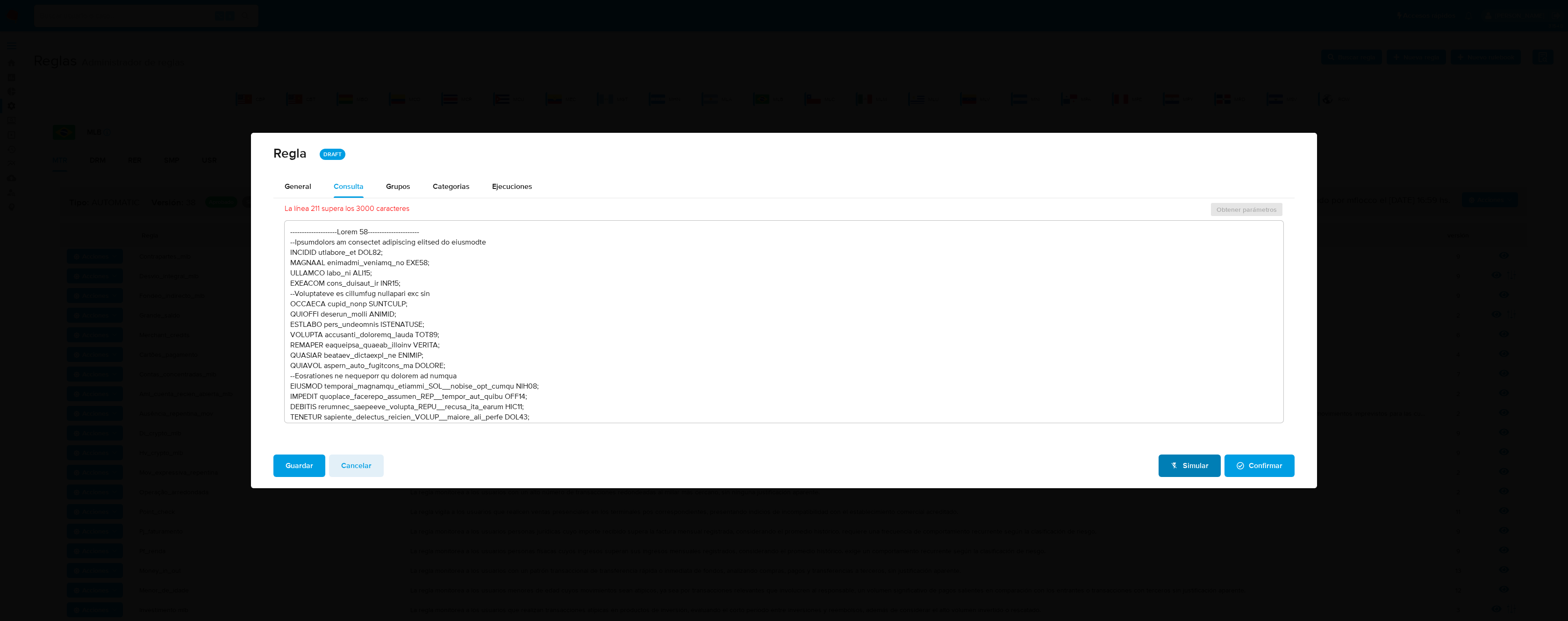
click at [1186, 462] on span "Simular" at bounding box center [1189, 466] width 38 height 21
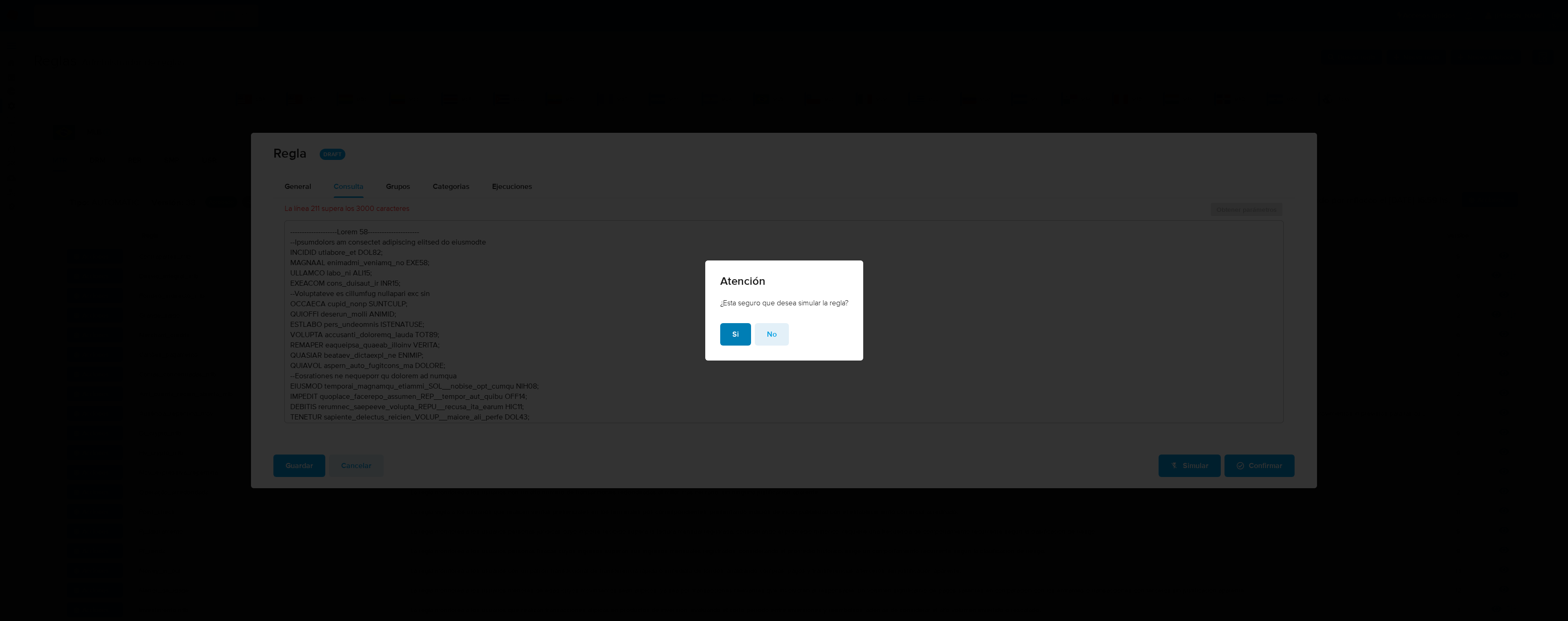
click at [733, 335] on span "Si" at bounding box center [735, 334] width 7 height 21
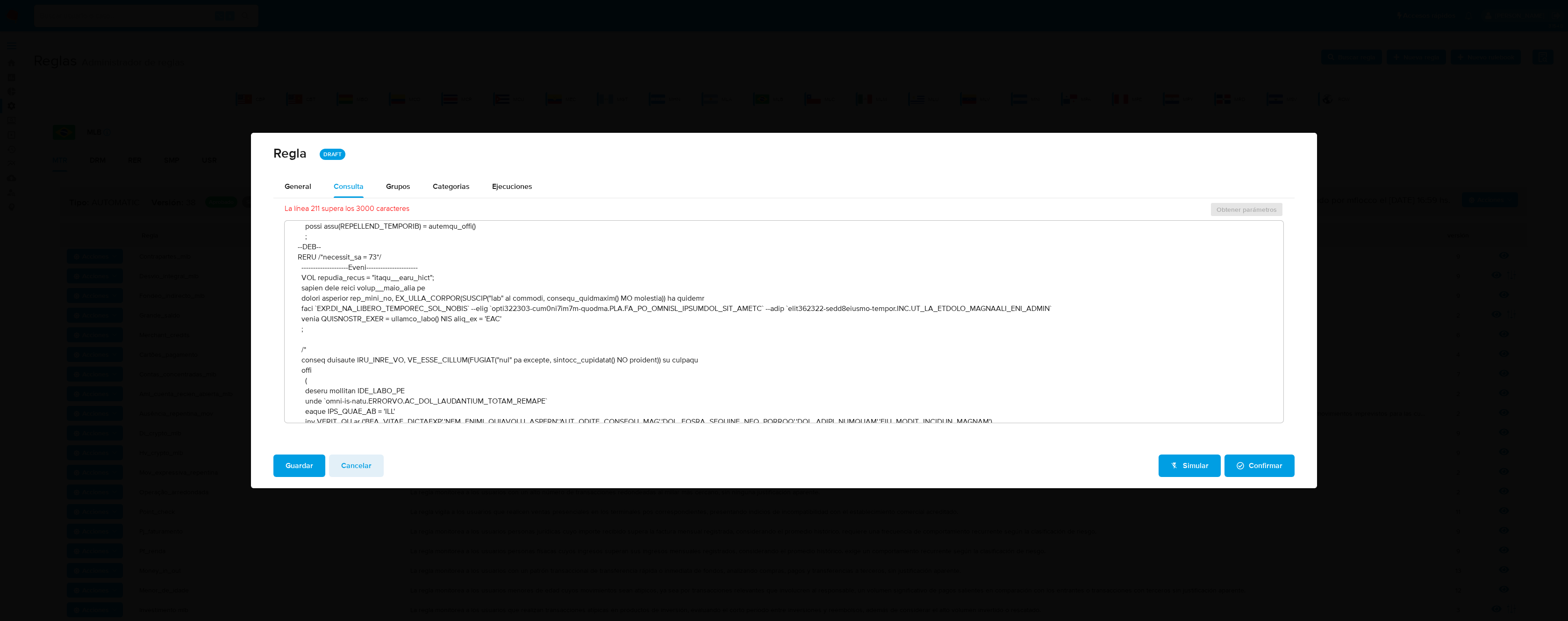
scroll to position [818, 0]
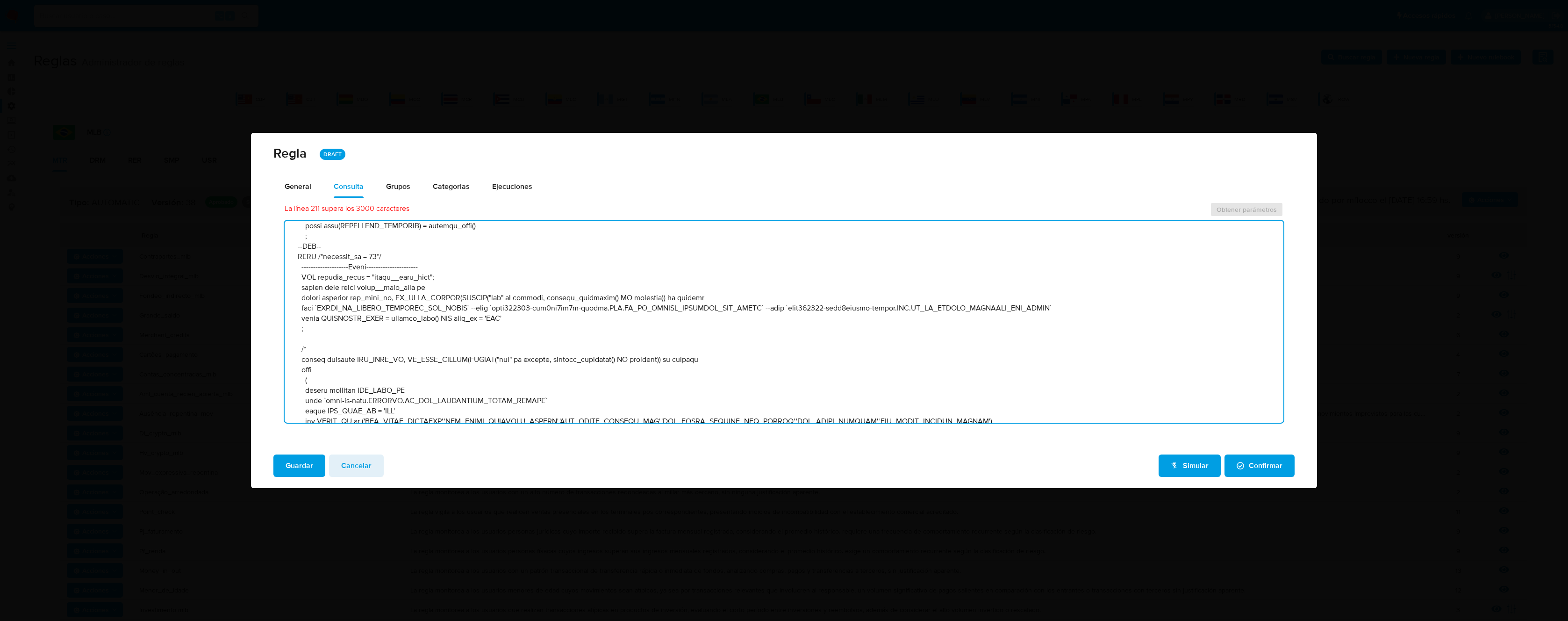
drag, startPoint x: 527, startPoint y: 339, endPoint x: 303, endPoint y: 320, distance: 224.8
click at [303, 320] on textarea at bounding box center [784, 321] width 999 height 202
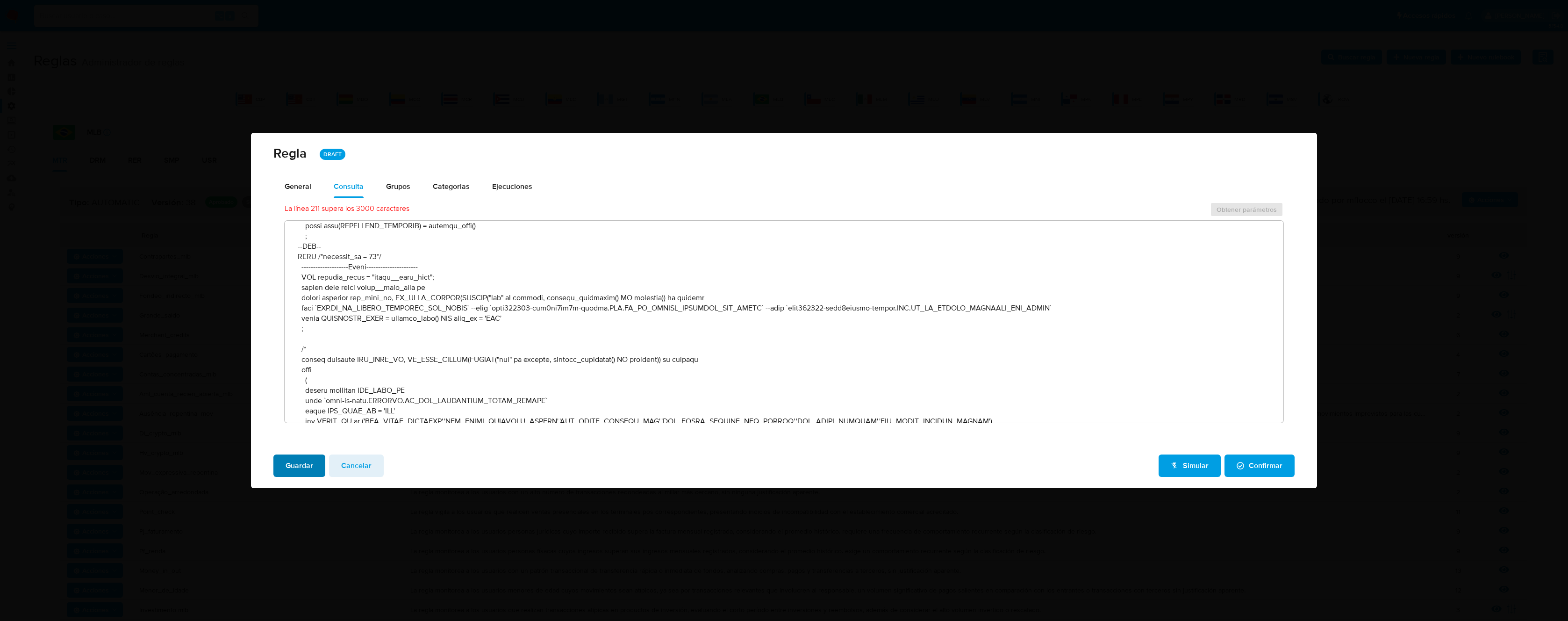
click at [302, 469] on span "Guardar" at bounding box center [299, 466] width 27 height 21
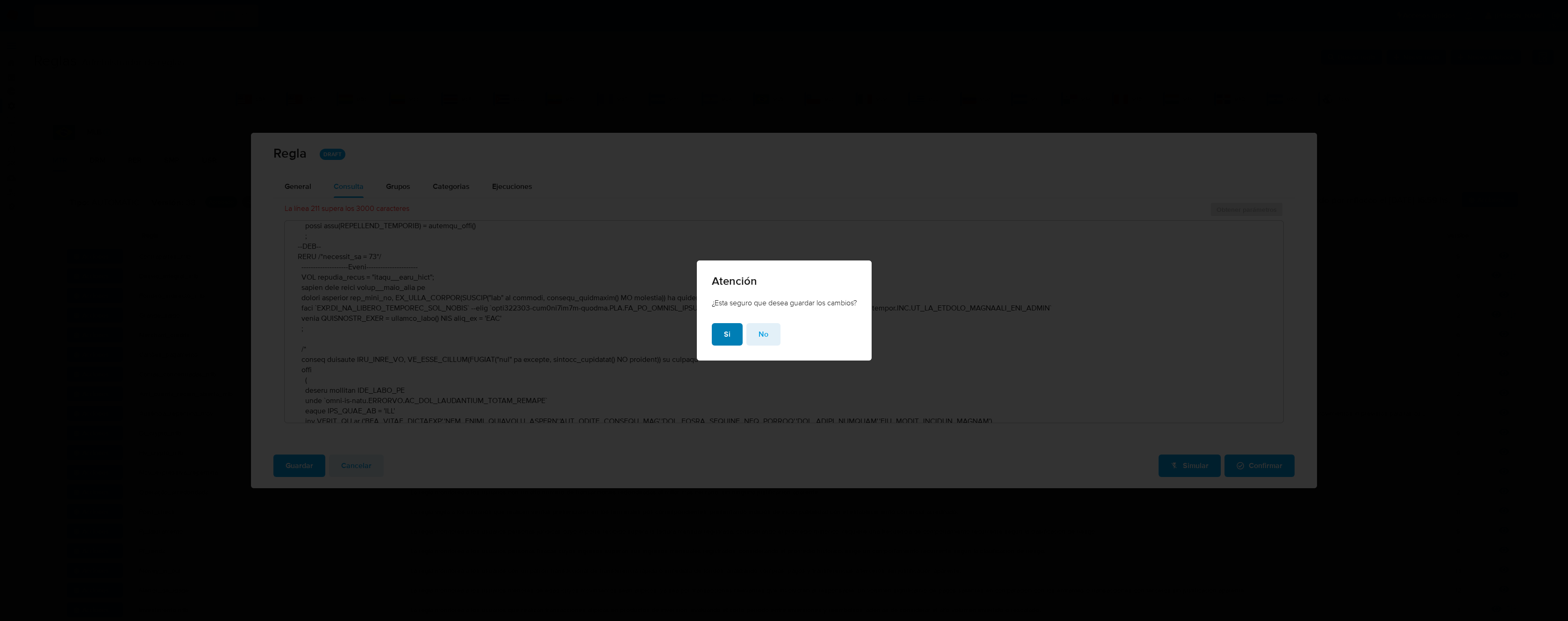
click at [726, 335] on span "Si" at bounding box center [727, 334] width 7 height 21
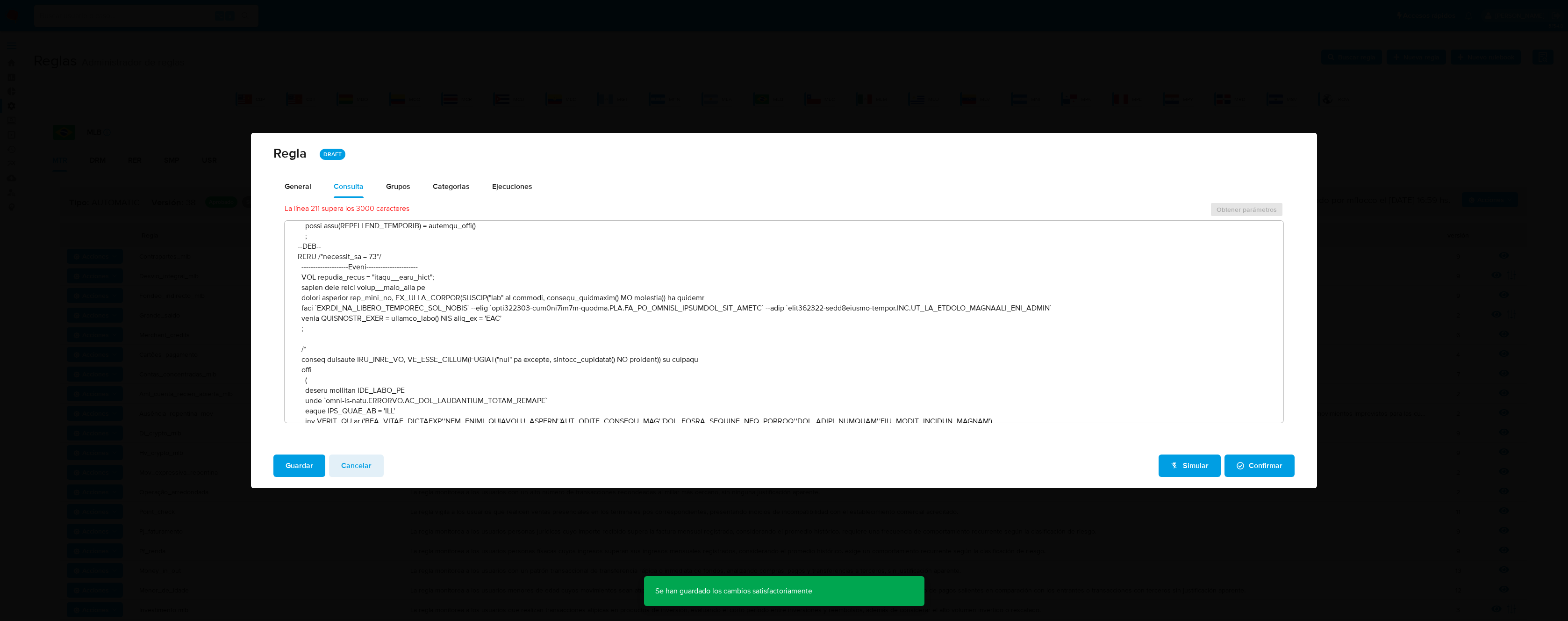
click at [1180, 467] on span "Simular" at bounding box center [1189, 466] width 38 height 21
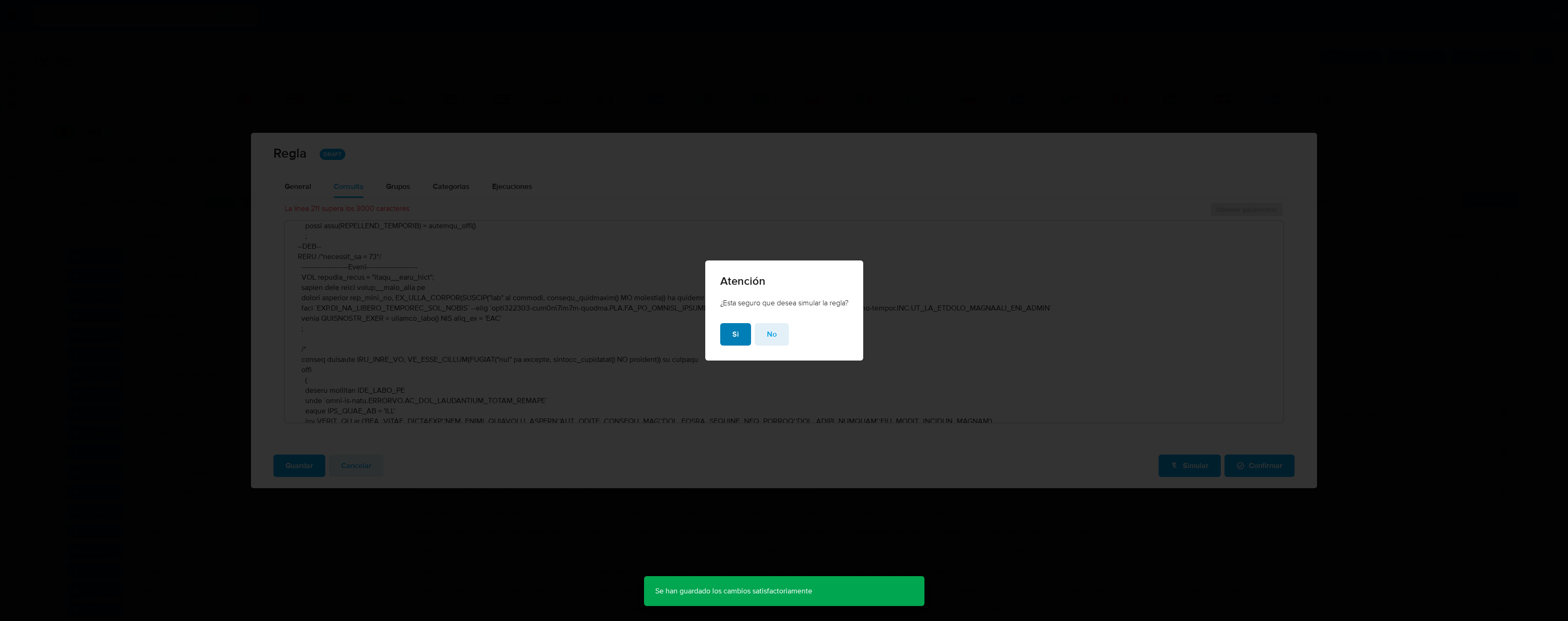
click at [744, 337] on button "Si" at bounding box center [735, 334] width 31 height 23
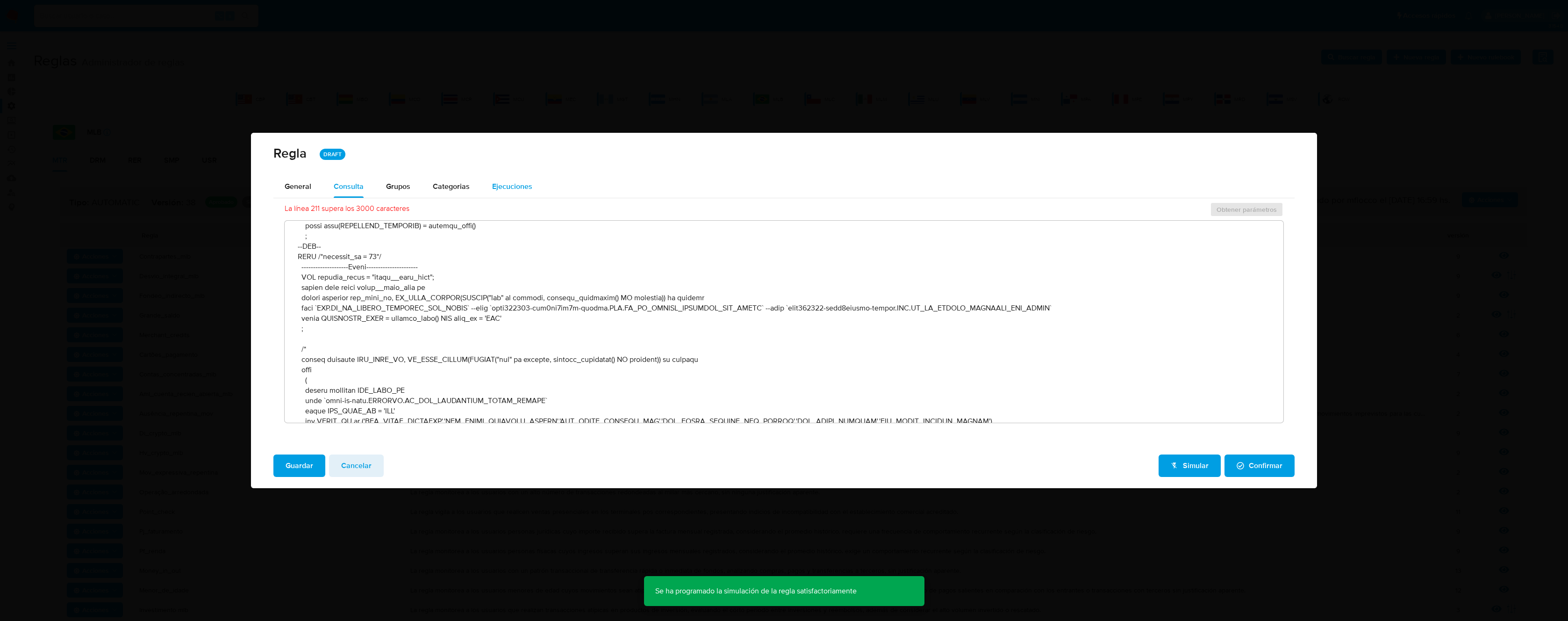
click at [516, 182] on span "Ejecuciones" at bounding box center [513, 186] width 40 height 11
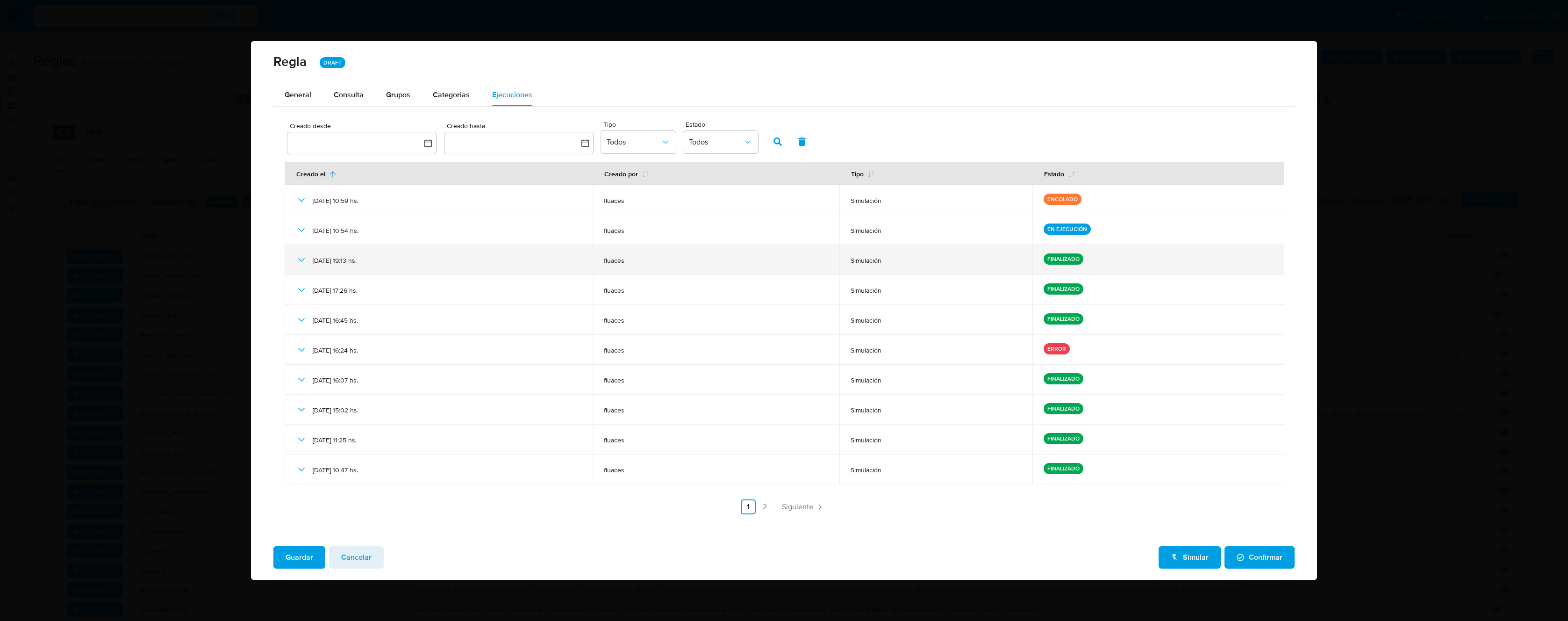
click at [299, 259] on icon at bounding box center [301, 260] width 7 height 4
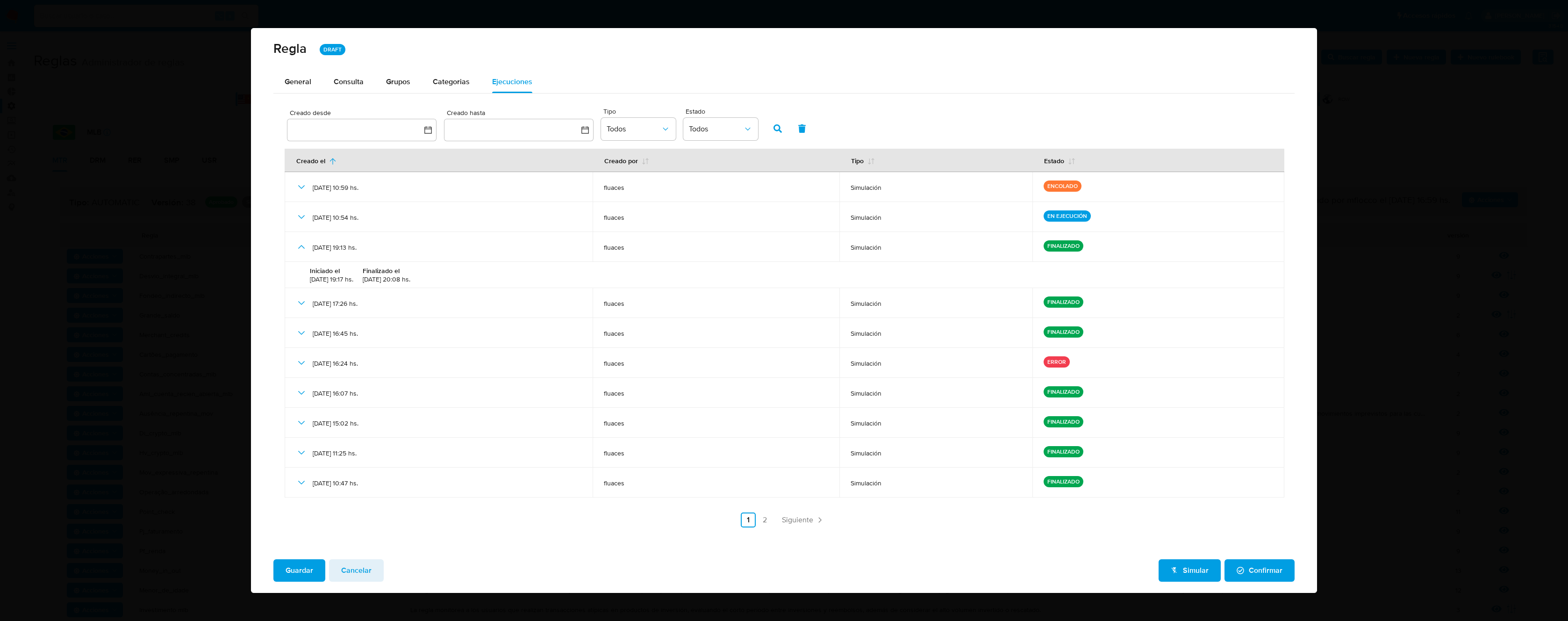
click at [446, 280] on div "Iniciado el 18/08/2025 19:17 hs. Finalizado el 18/08/2025 20:08 hs." at bounding box center [789, 275] width 968 height 26
click at [442, 89] on div "Categorias" at bounding box center [451, 82] width 37 height 23
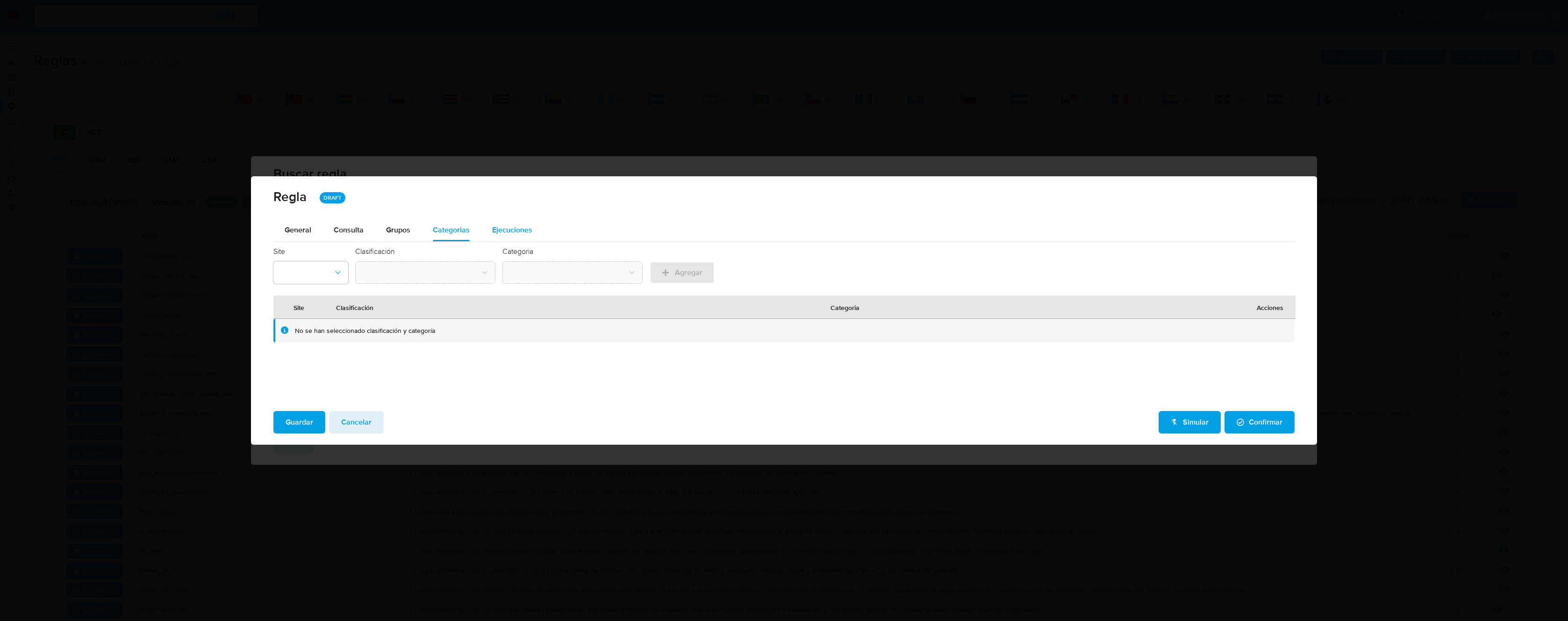
click at [509, 228] on span "Ejecuciones" at bounding box center [513, 230] width 40 height 11
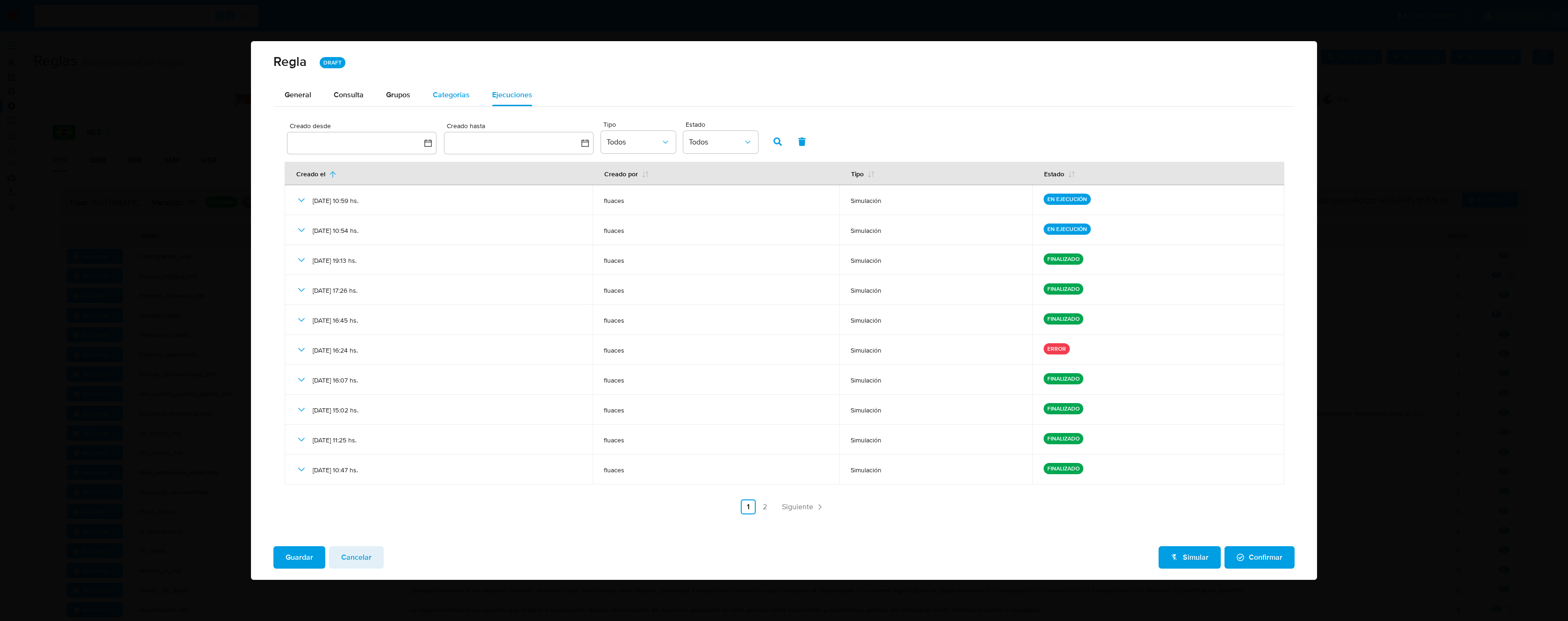
click at [454, 99] on span "Categorias" at bounding box center [451, 95] width 37 height 11
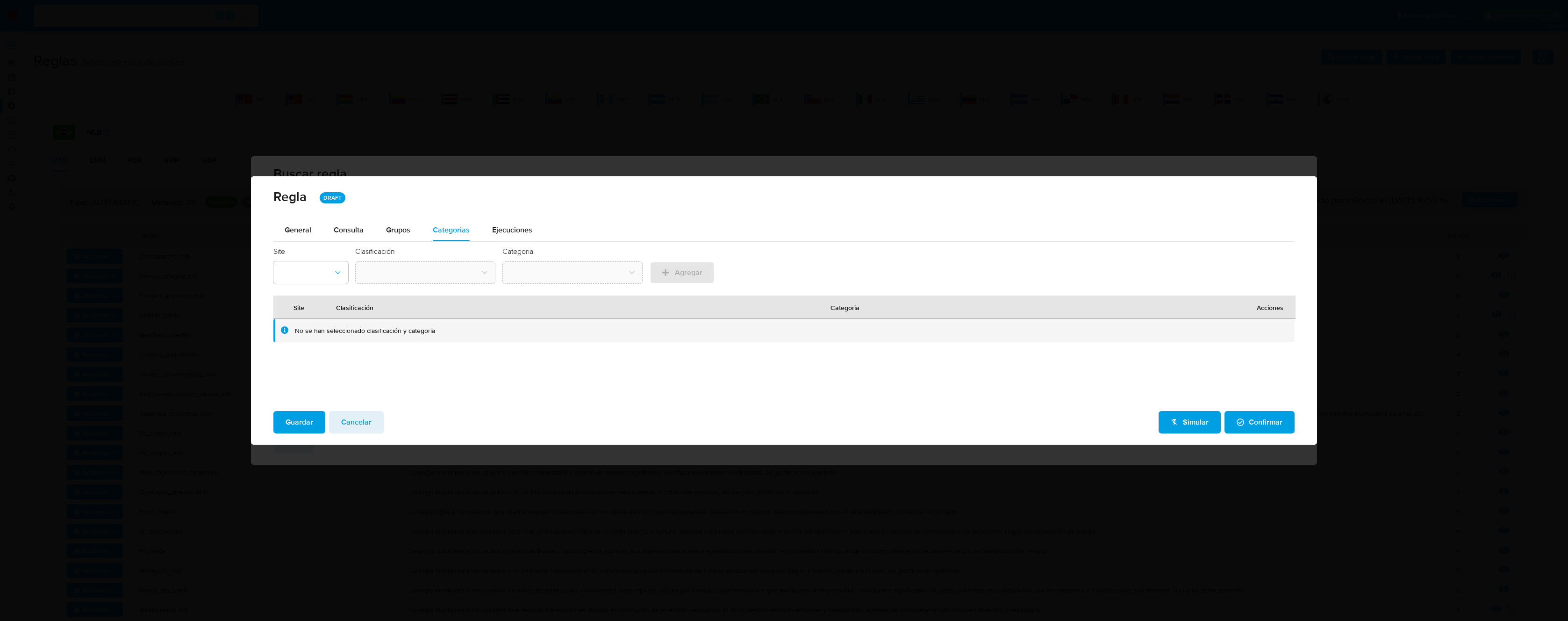
click at [517, 225] on span "Ejecuciones" at bounding box center [513, 230] width 40 height 11
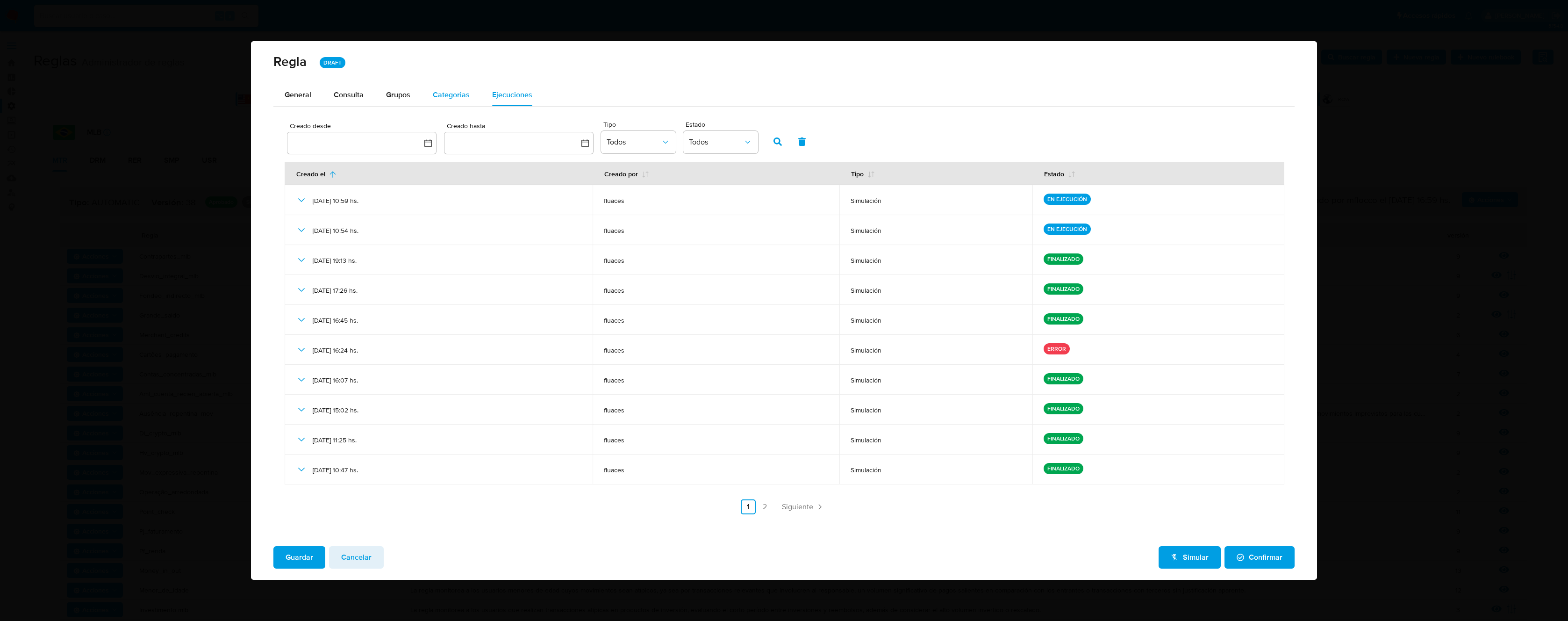
click at [450, 97] on span "Categorias" at bounding box center [451, 95] width 37 height 11
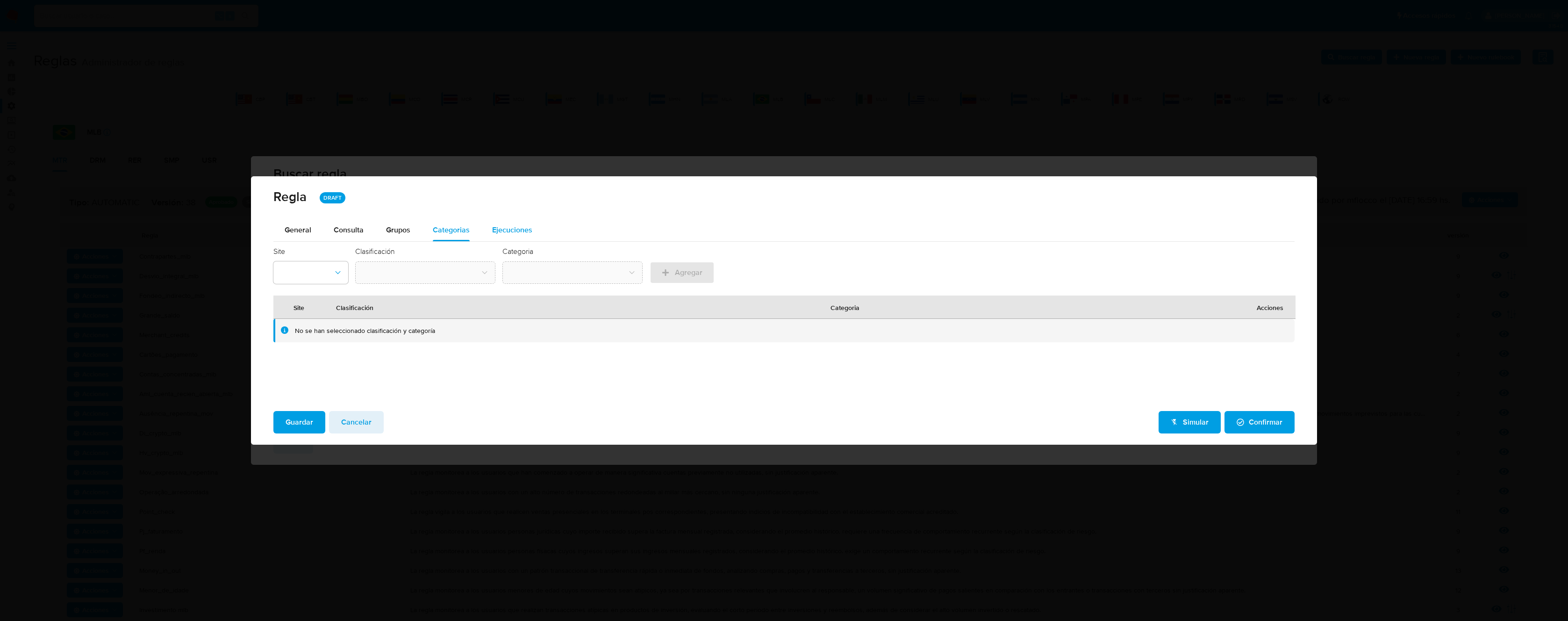
click at [514, 230] on span "Ejecuciones" at bounding box center [513, 230] width 40 height 11
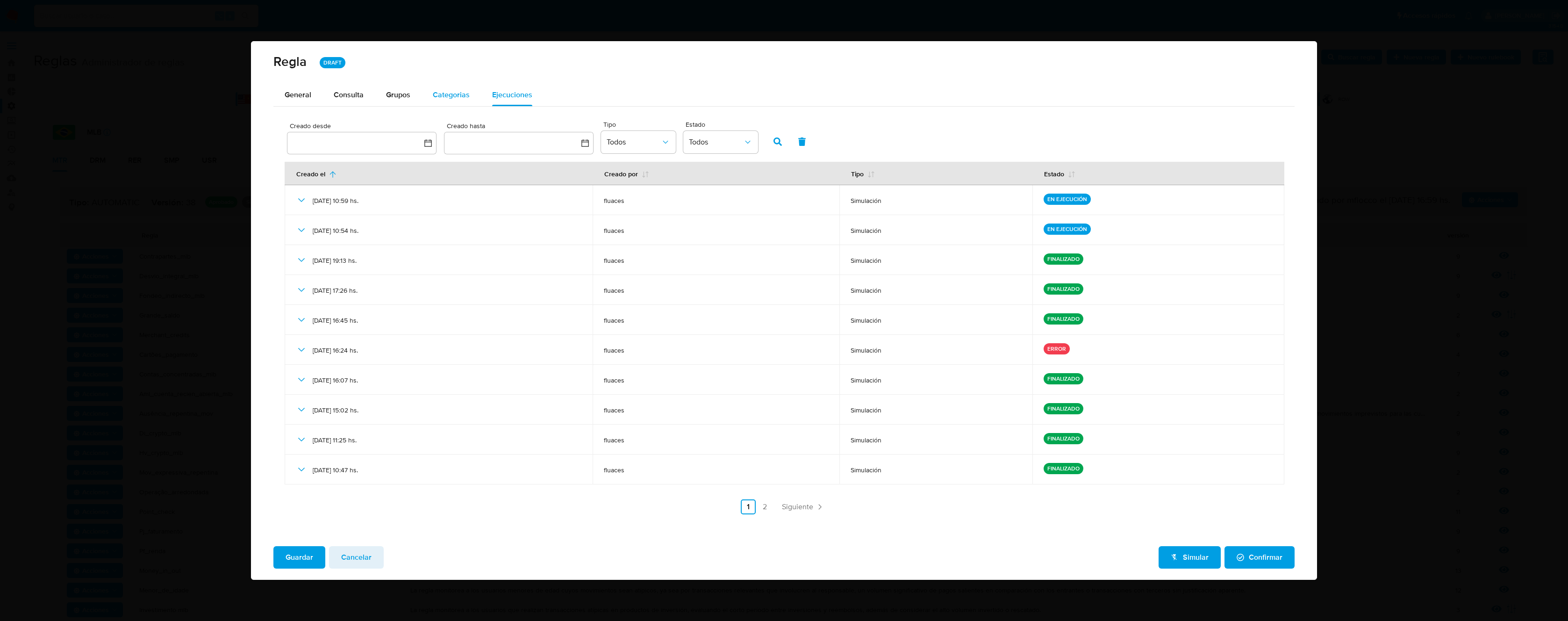
click at [466, 96] on span "Categorias" at bounding box center [451, 95] width 37 height 11
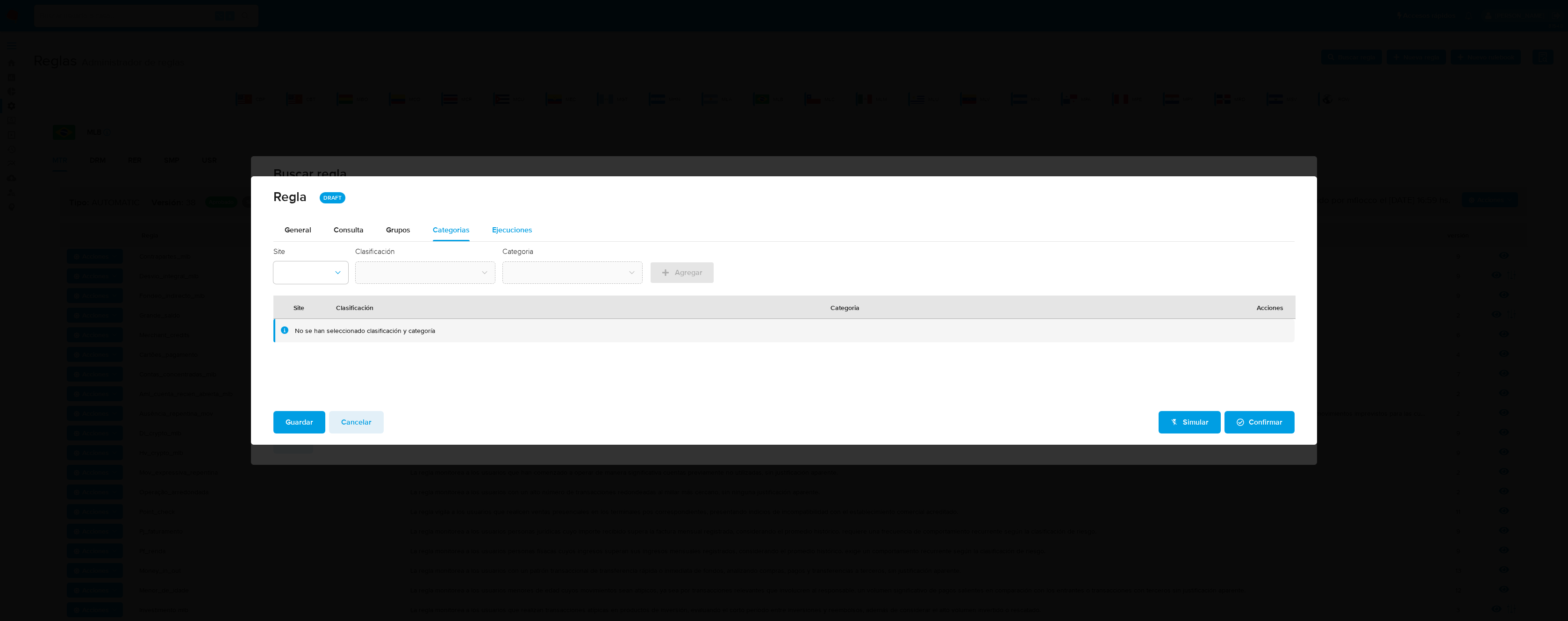
click at [513, 225] on span "Ejecuciones" at bounding box center [513, 230] width 40 height 11
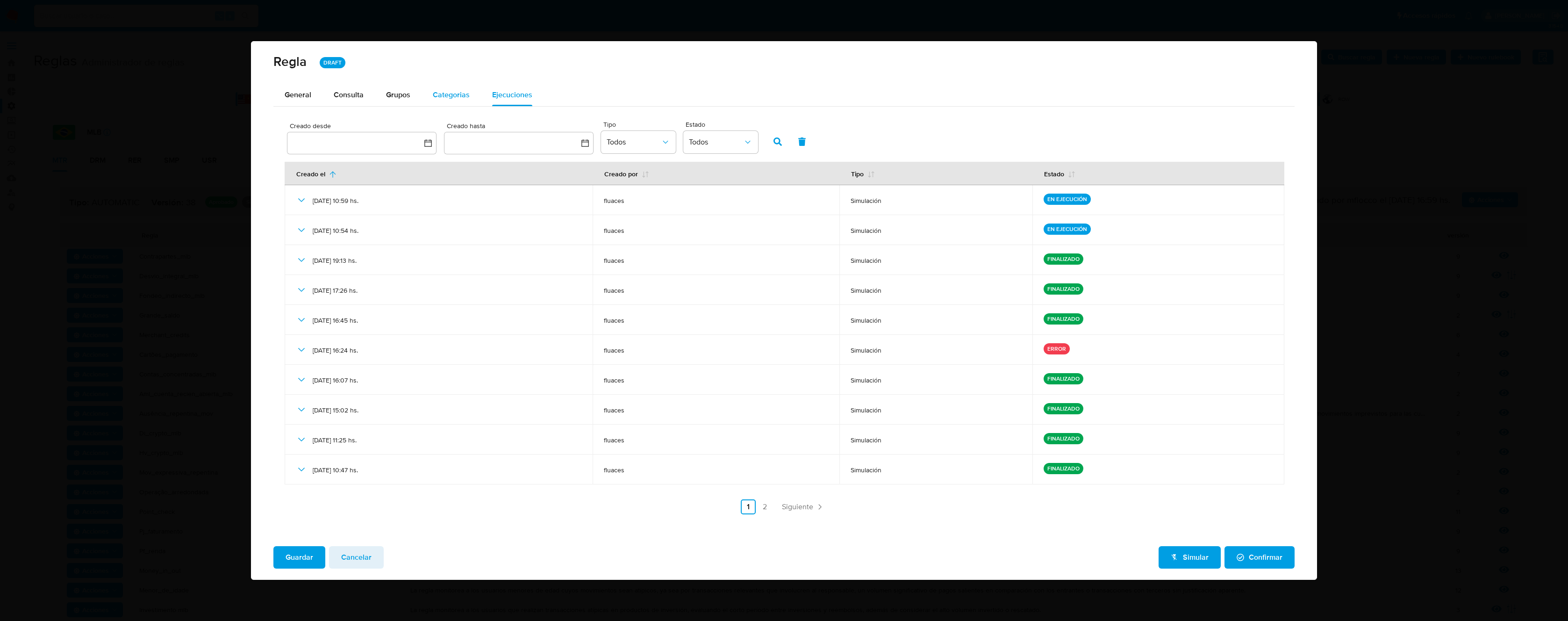
click at [449, 103] on div "Categorias" at bounding box center [451, 94] width 37 height 23
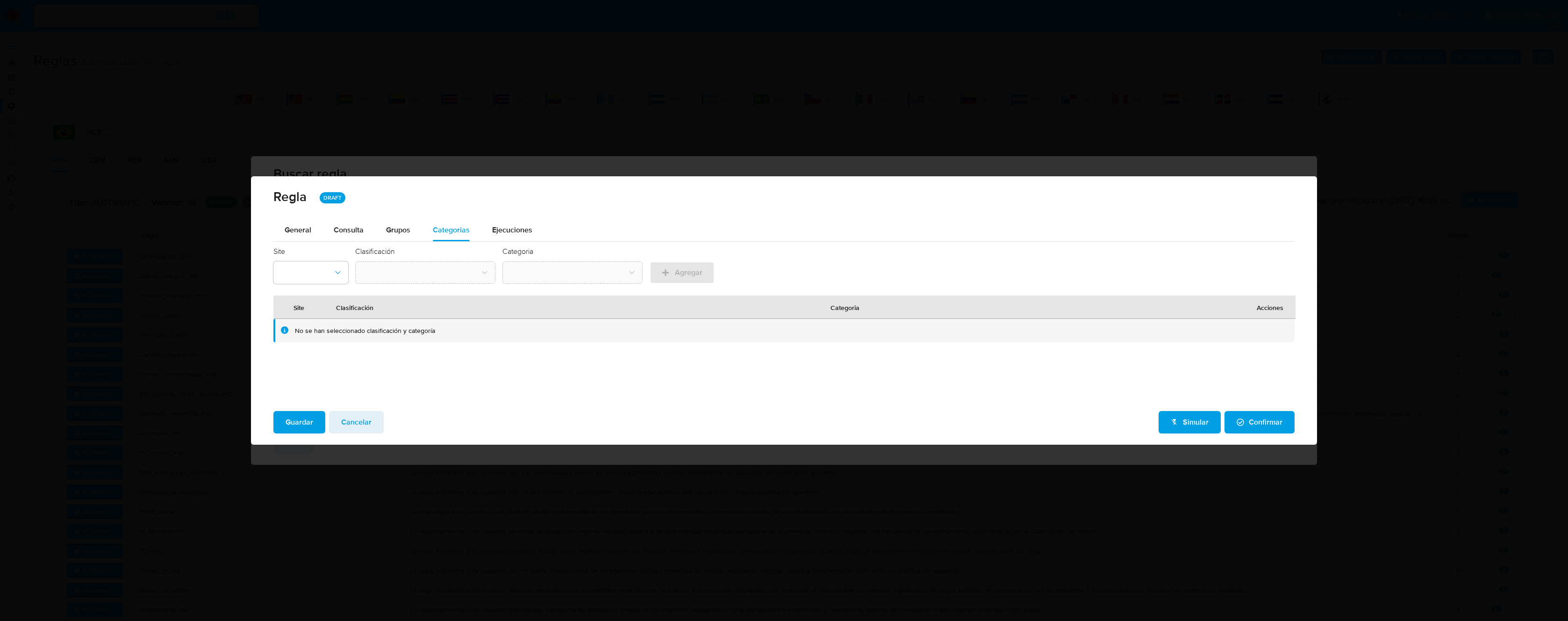
click at [516, 228] on span "Ejecuciones" at bounding box center [513, 230] width 40 height 11
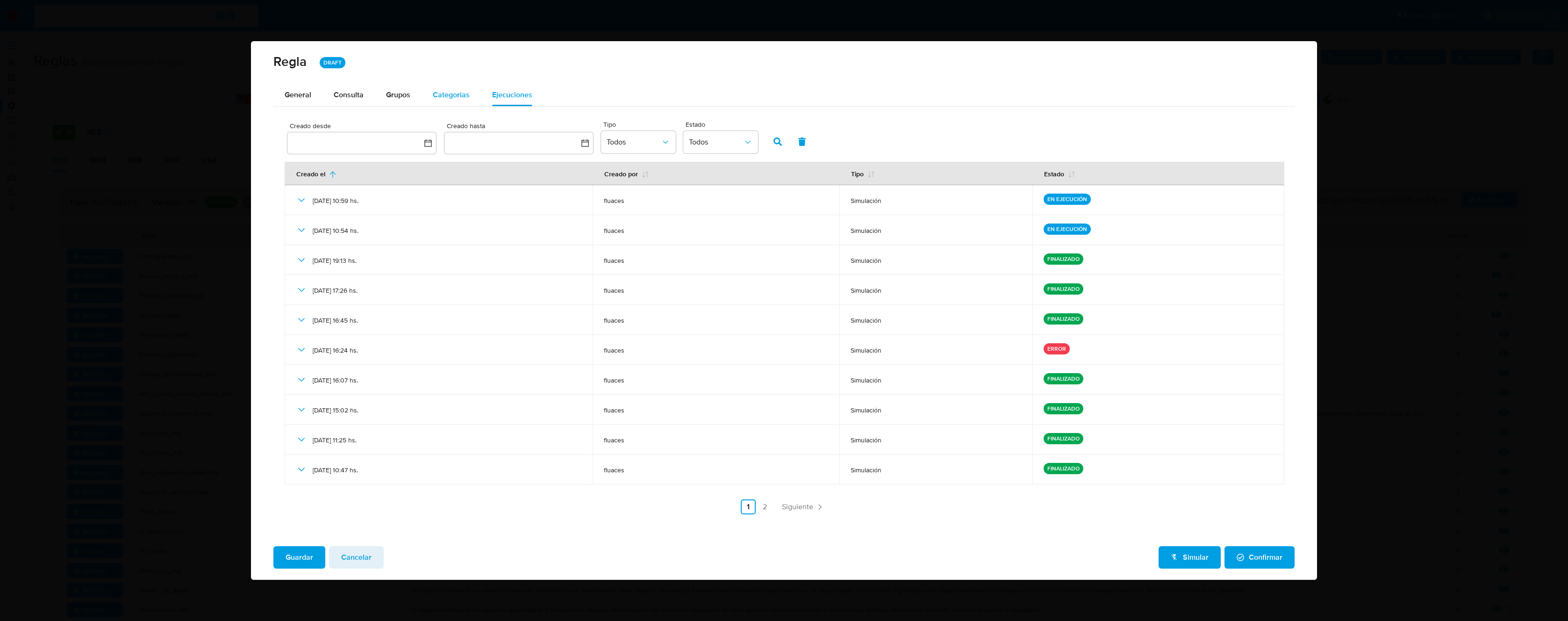
click at [450, 96] on span "Categorias" at bounding box center [451, 95] width 37 height 11
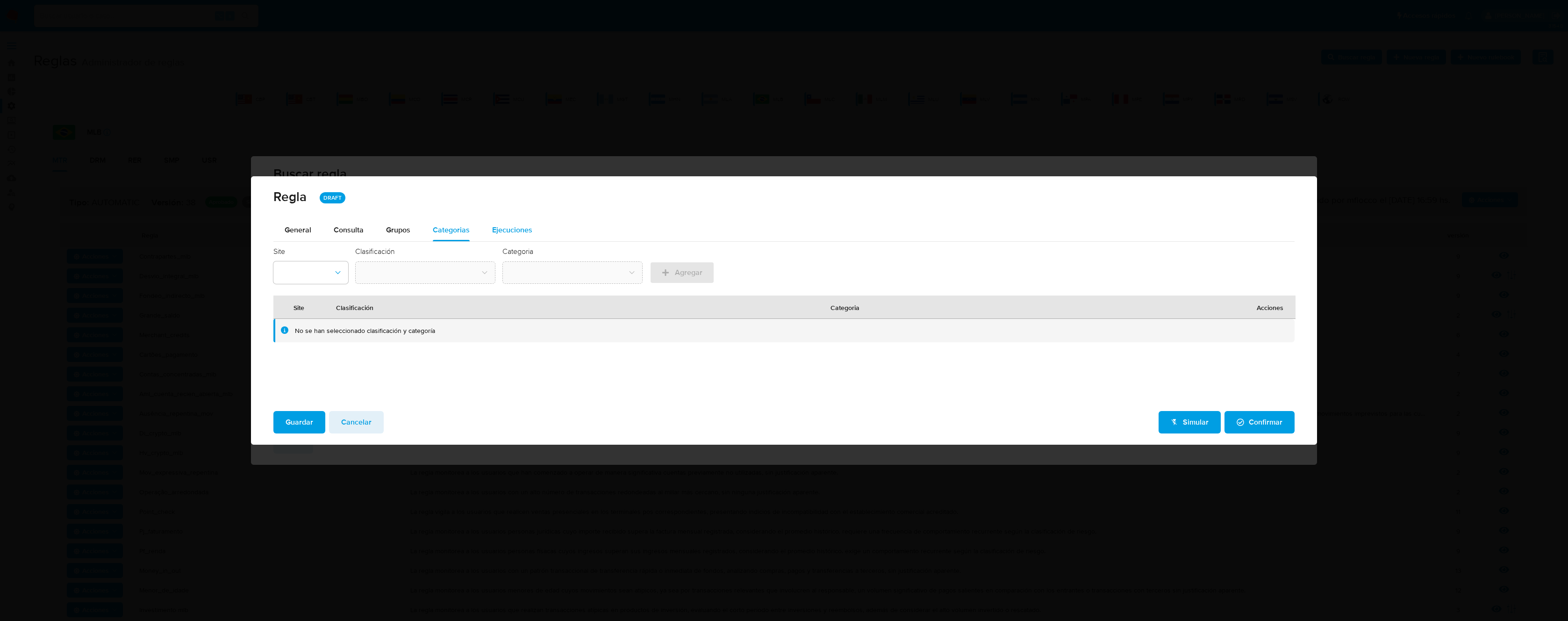
click at [501, 228] on span "Ejecuciones" at bounding box center [513, 230] width 40 height 11
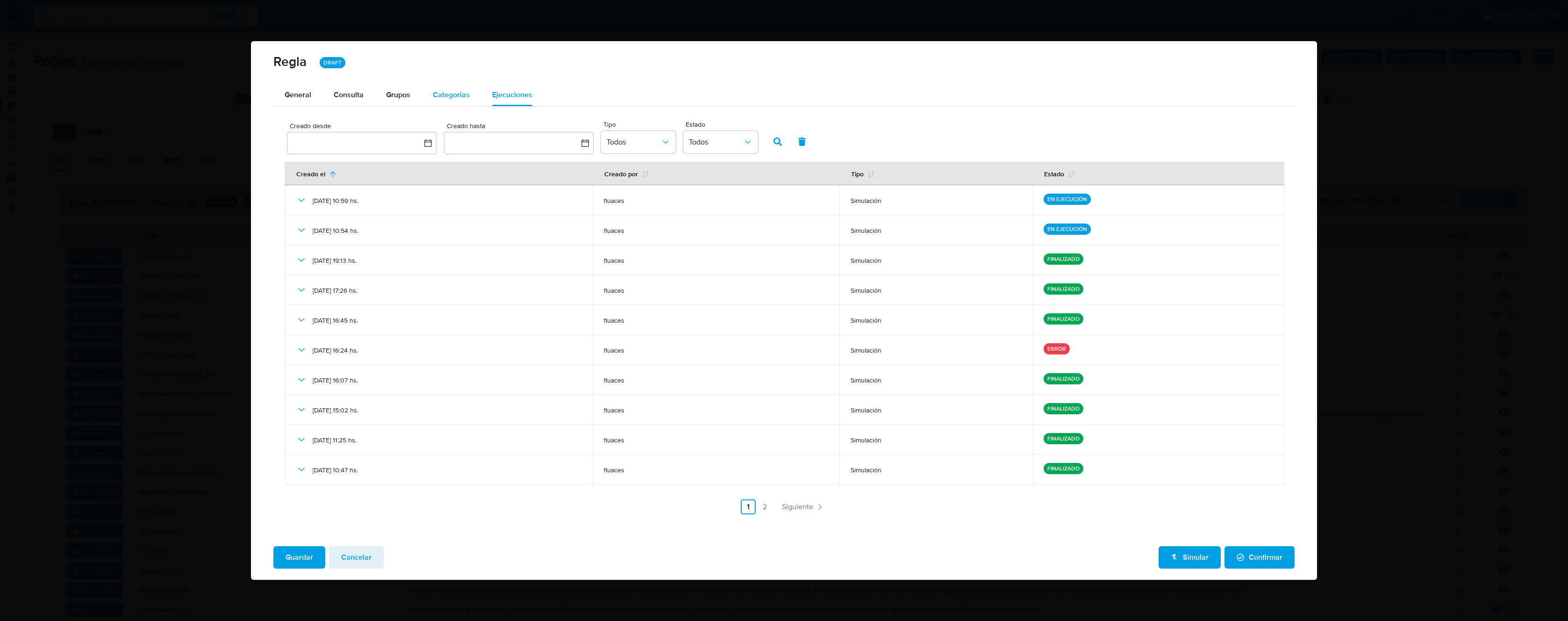
click at [446, 92] on span "Categorias" at bounding box center [451, 95] width 37 height 11
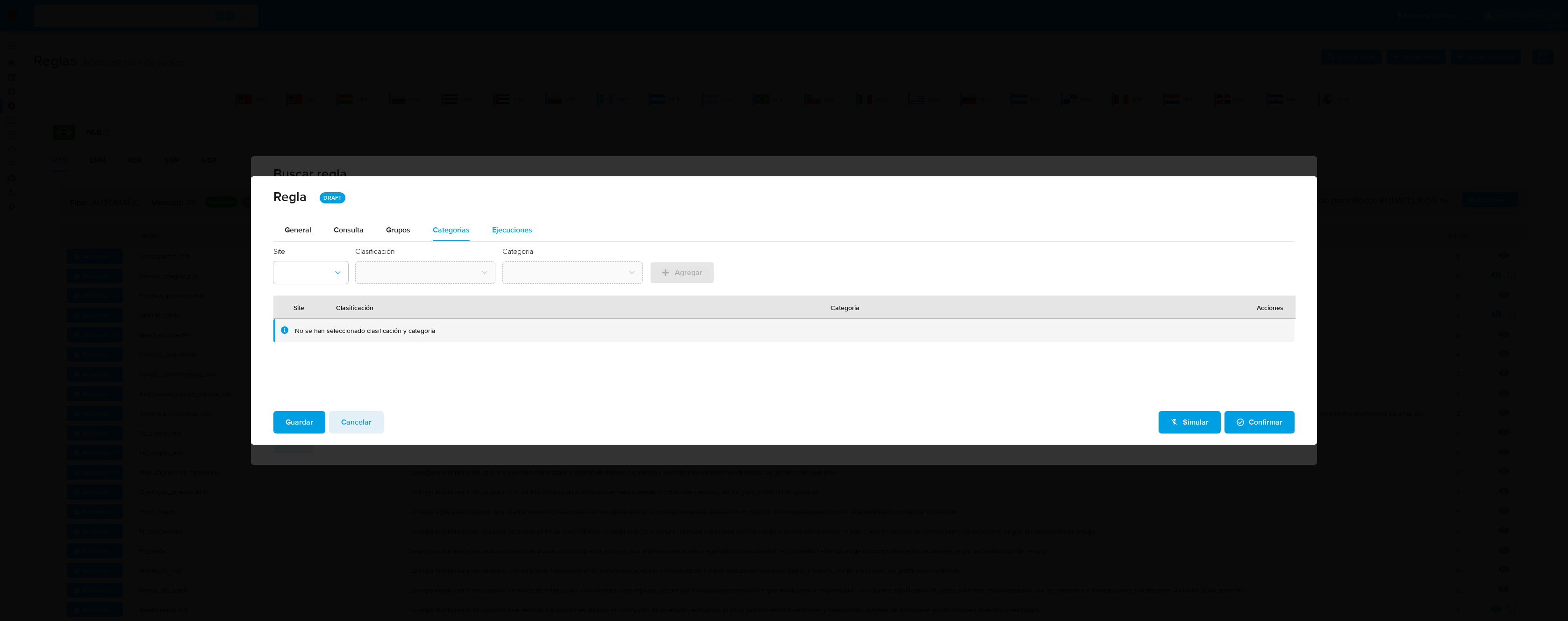
click at [503, 233] on span "Ejecuciones" at bounding box center [513, 230] width 40 height 11
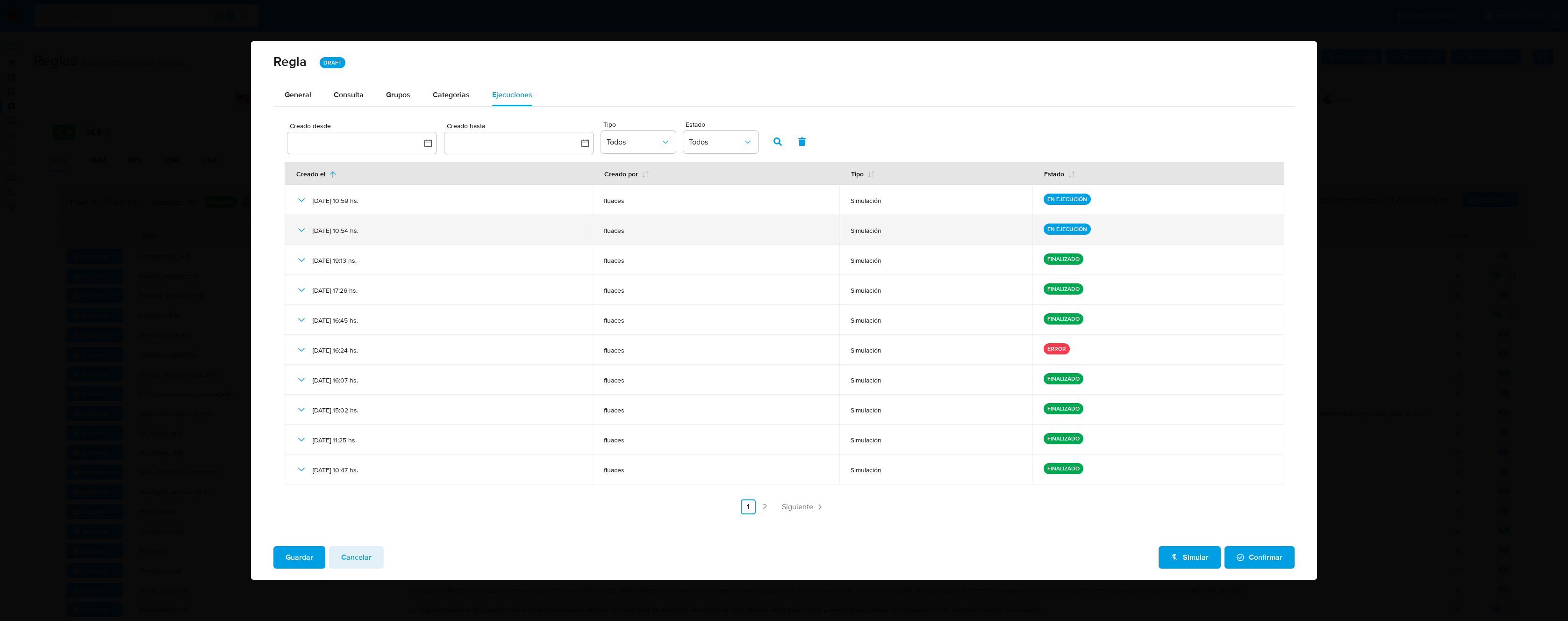
click at [301, 230] on icon at bounding box center [301, 230] width 7 height 4
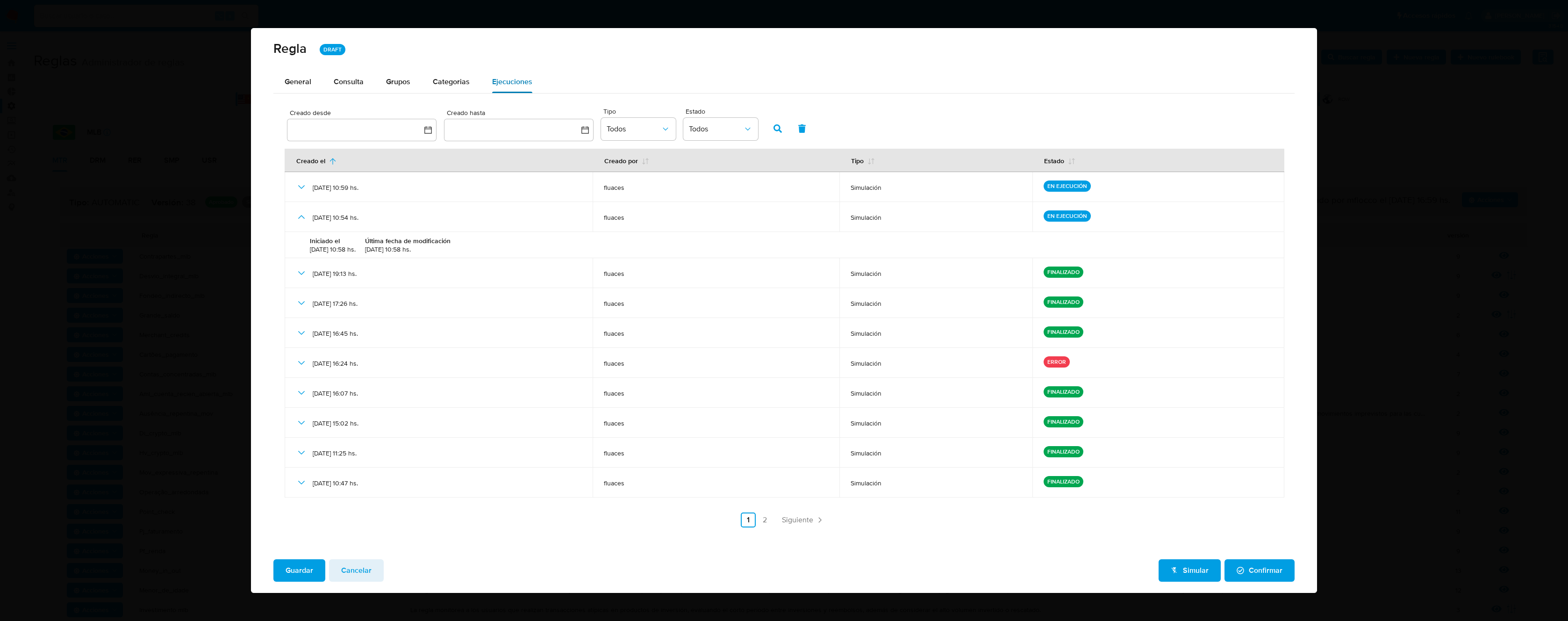
click at [481, 75] on button "Ejecuciones" at bounding box center [512, 82] width 63 height 23
click at [461, 79] on span "Categorias" at bounding box center [451, 82] width 37 height 11
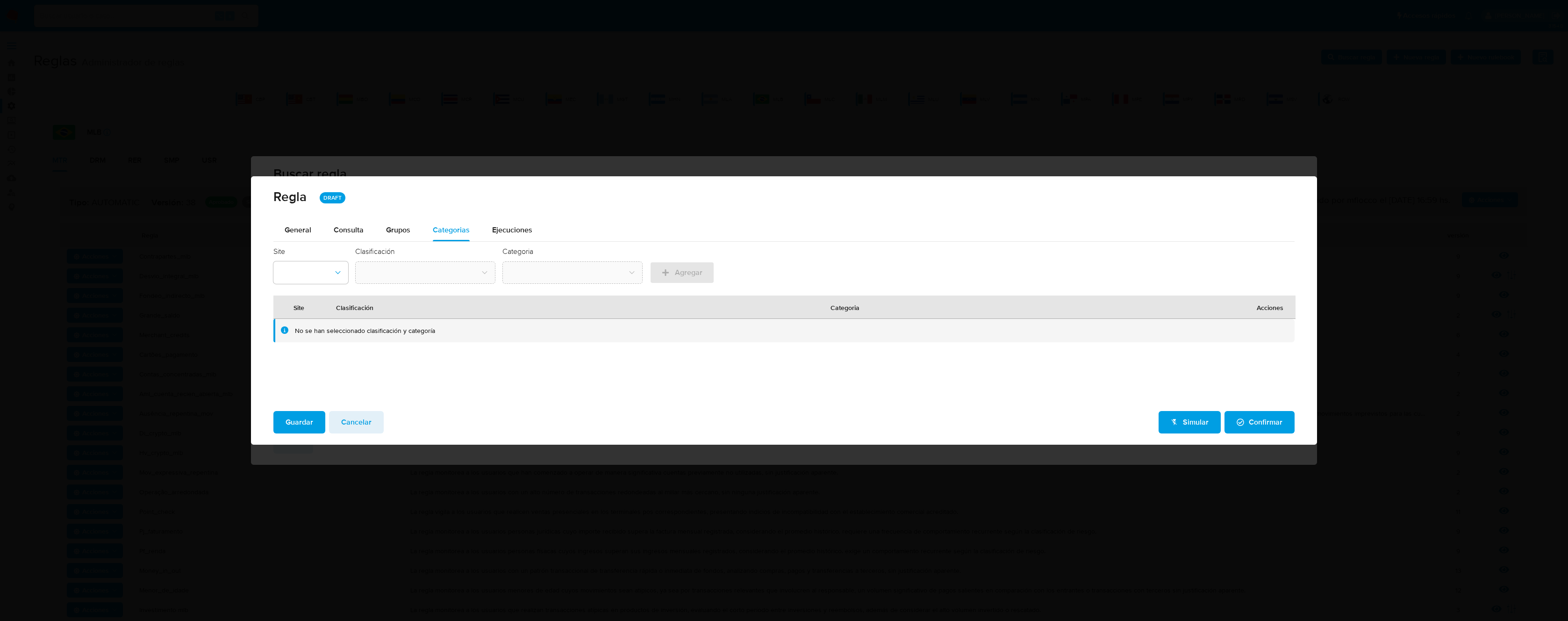
click at [505, 222] on div "Ejecuciones" at bounding box center [513, 230] width 40 height 23
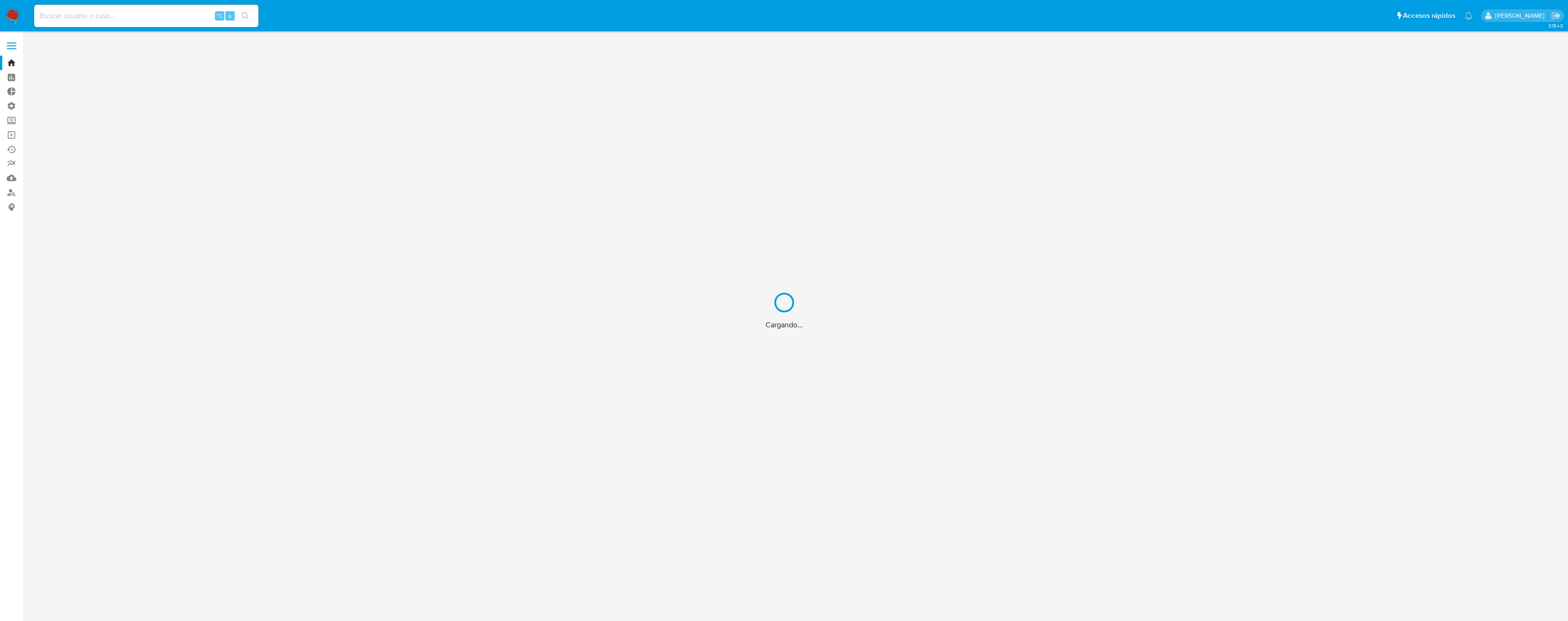
click at [9, 103] on div "Cargando..." at bounding box center [784, 310] width 1568 height 621
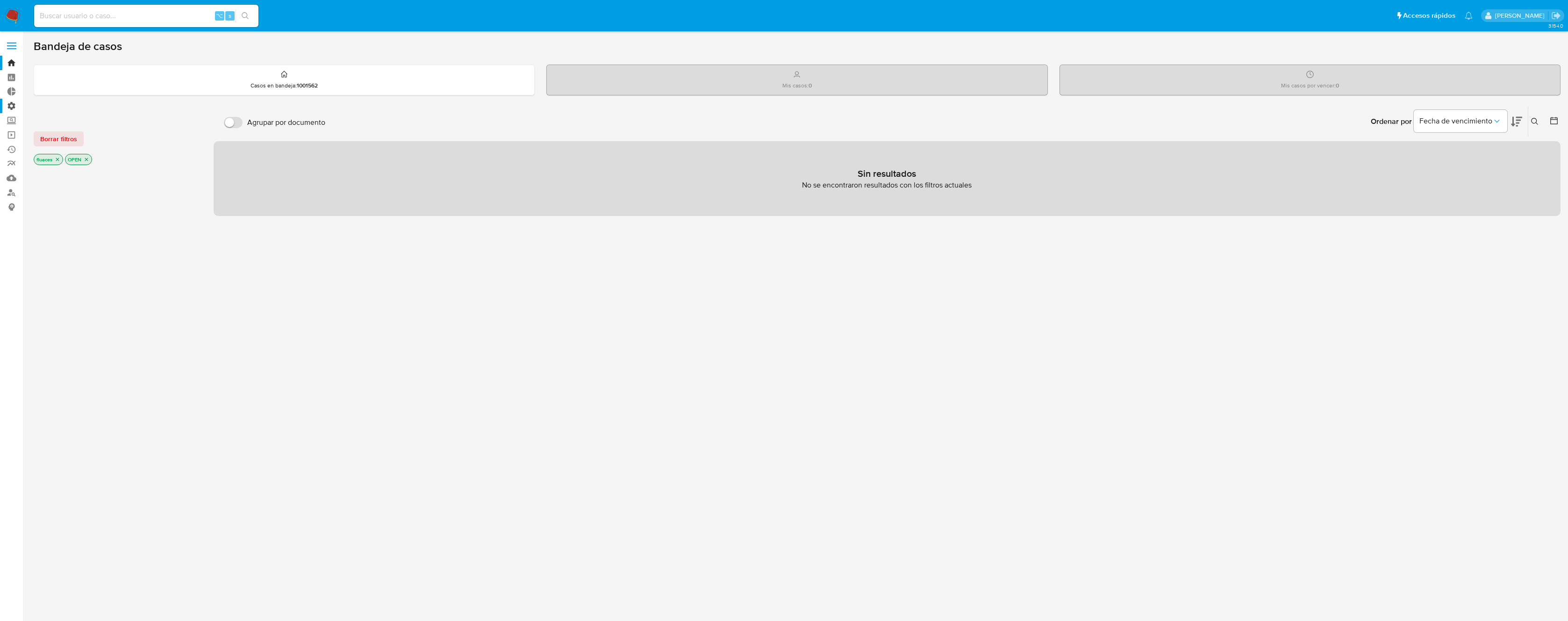
click at [14, 110] on label "Administración" at bounding box center [55, 106] width 111 height 15
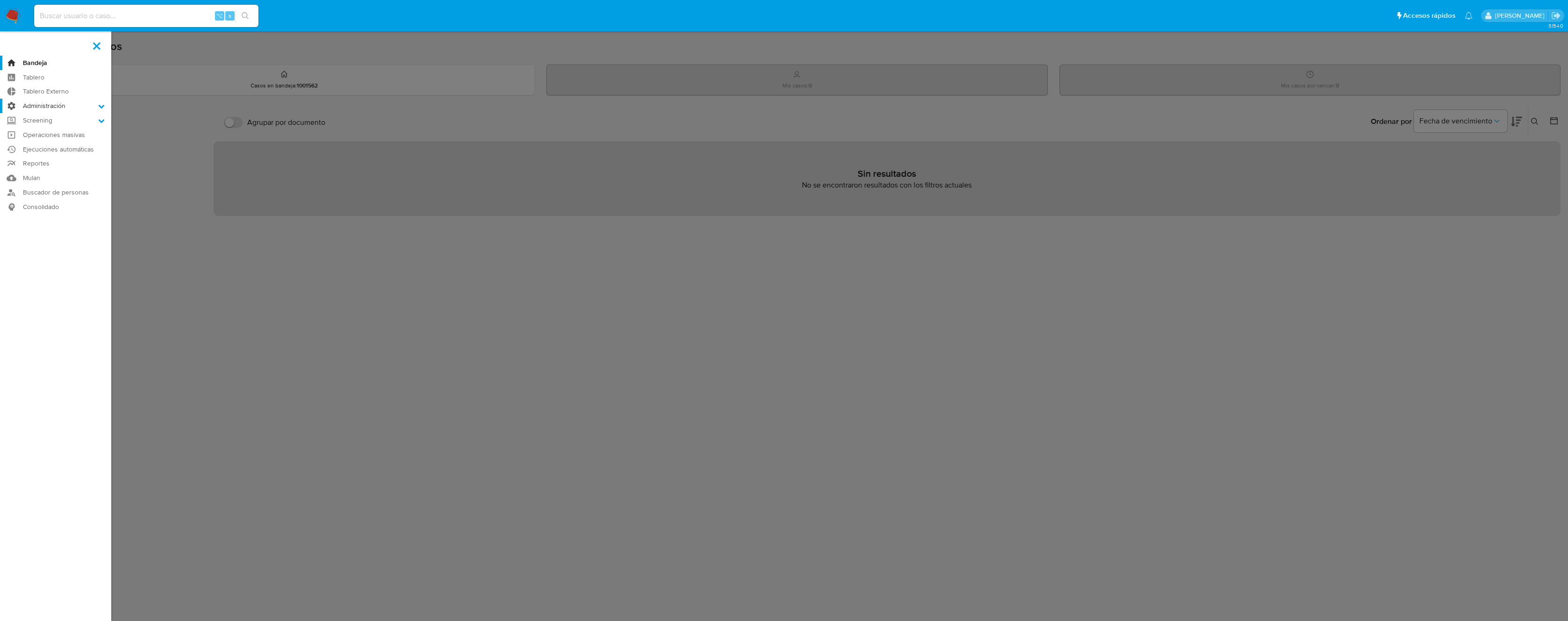
click at [0, 0] on input "Administración" at bounding box center [0, 0] width 0 height 0
click at [43, 118] on link "Reglas" at bounding box center [55, 119] width 111 height 12
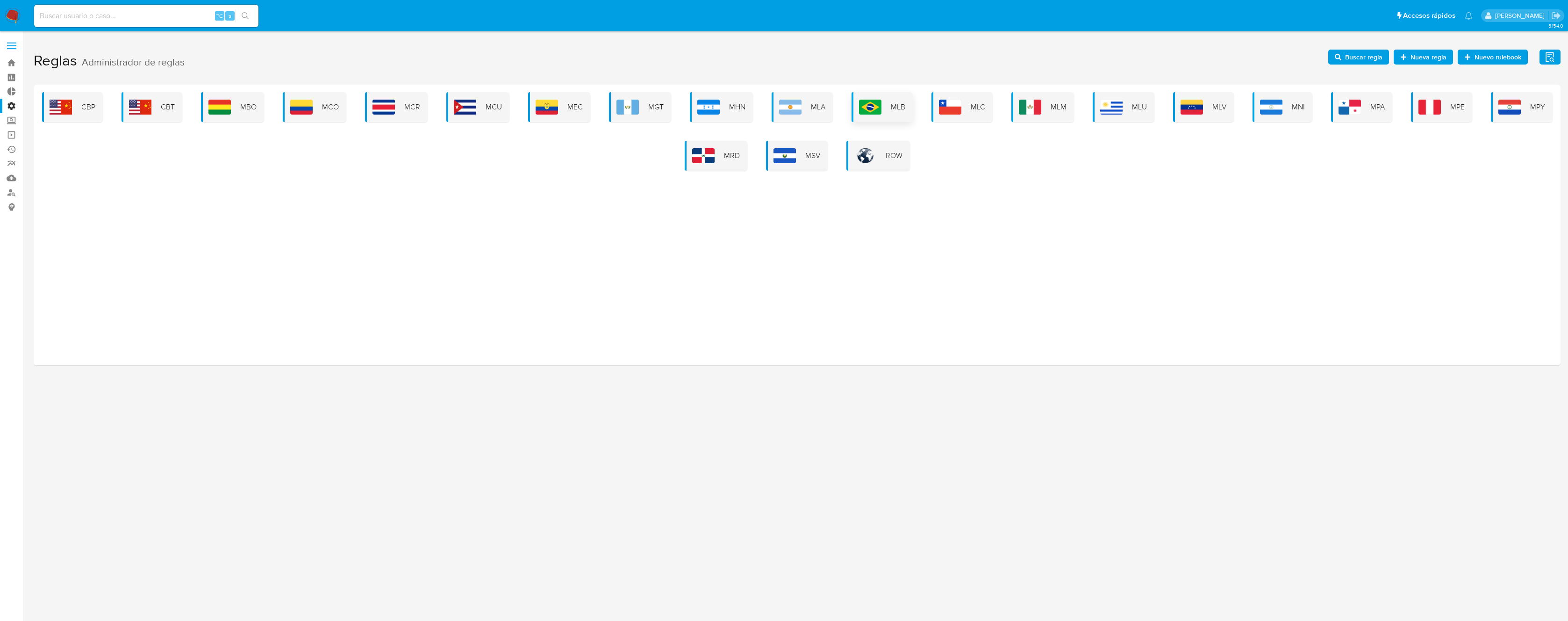
click at [883, 103] on div "MLB" at bounding box center [882, 107] width 61 height 30
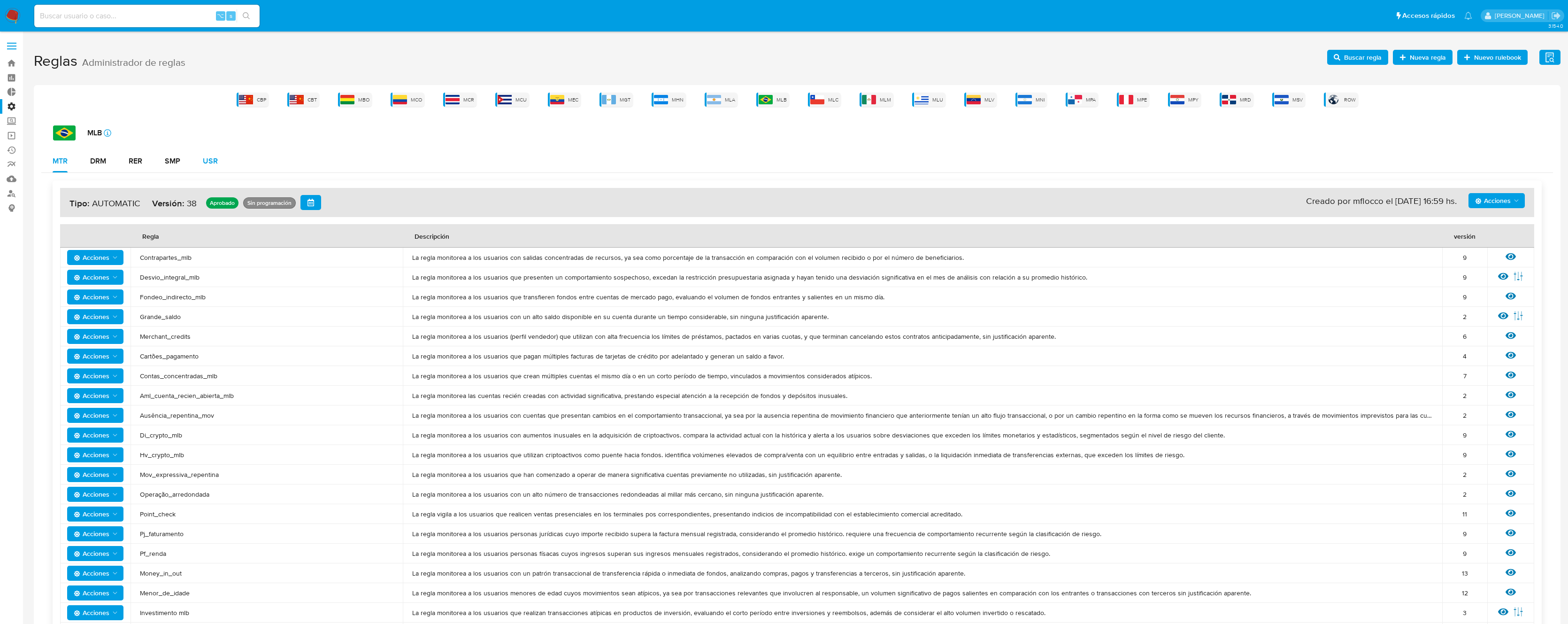
click at [213, 165] on div "USR" at bounding box center [210, 161] width 15 height 7
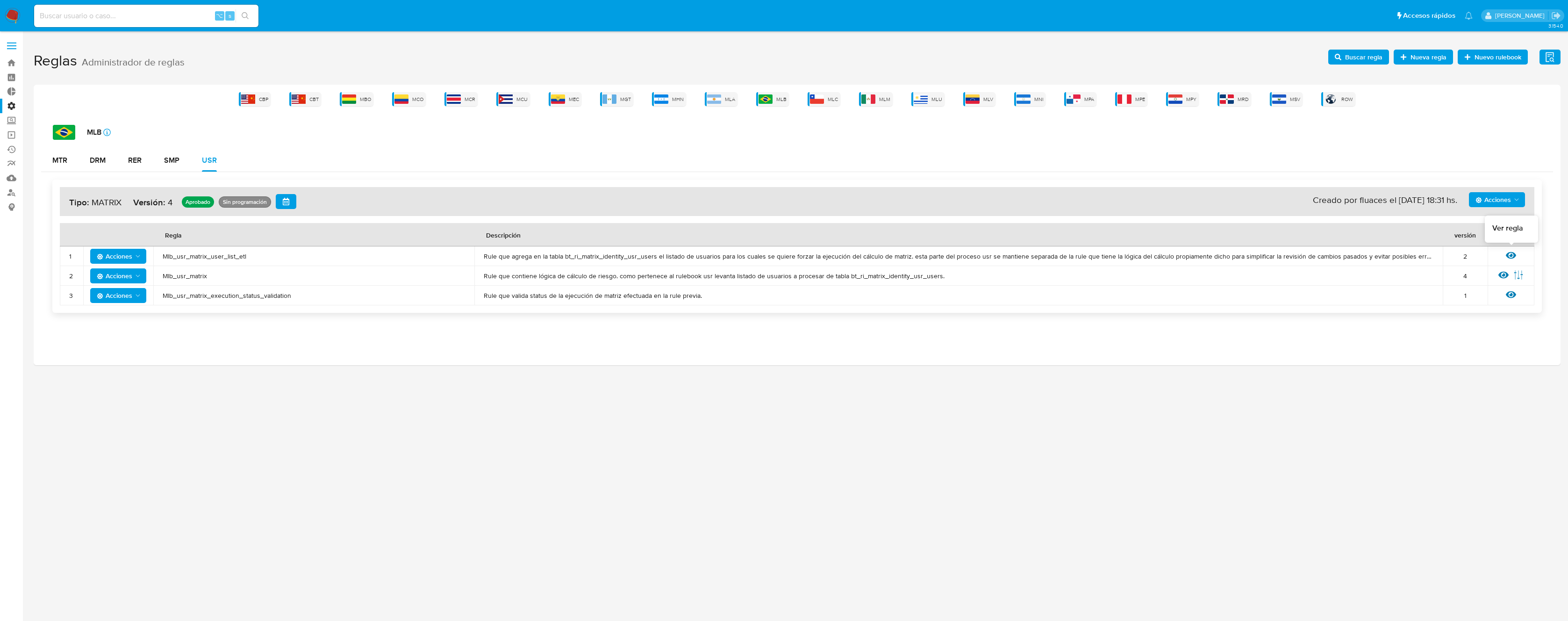
click at [1514, 257] on icon at bounding box center [1511, 256] width 10 height 7
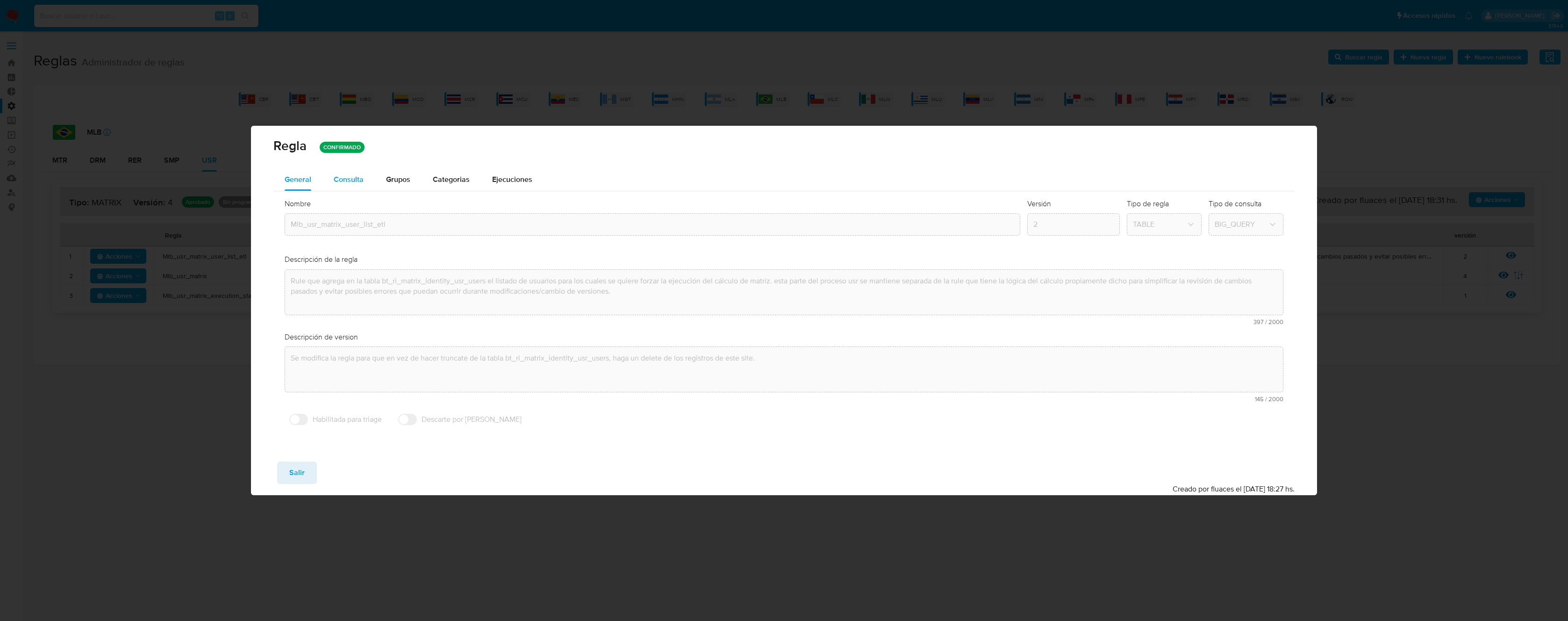
click at [361, 184] on span "Consulta" at bounding box center [348, 180] width 30 height 11
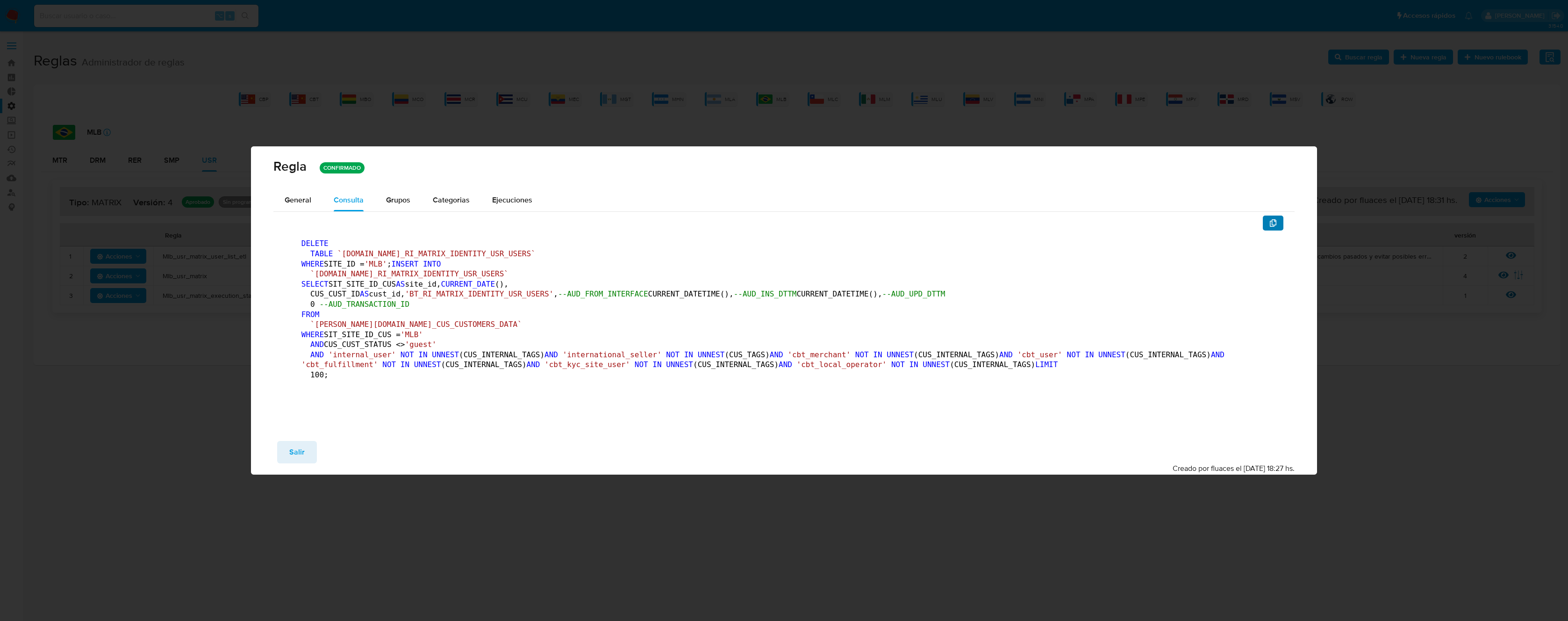
click at [1267, 216] on button "button" at bounding box center [1273, 223] width 21 height 15
